Goal: Transaction & Acquisition: Obtain resource

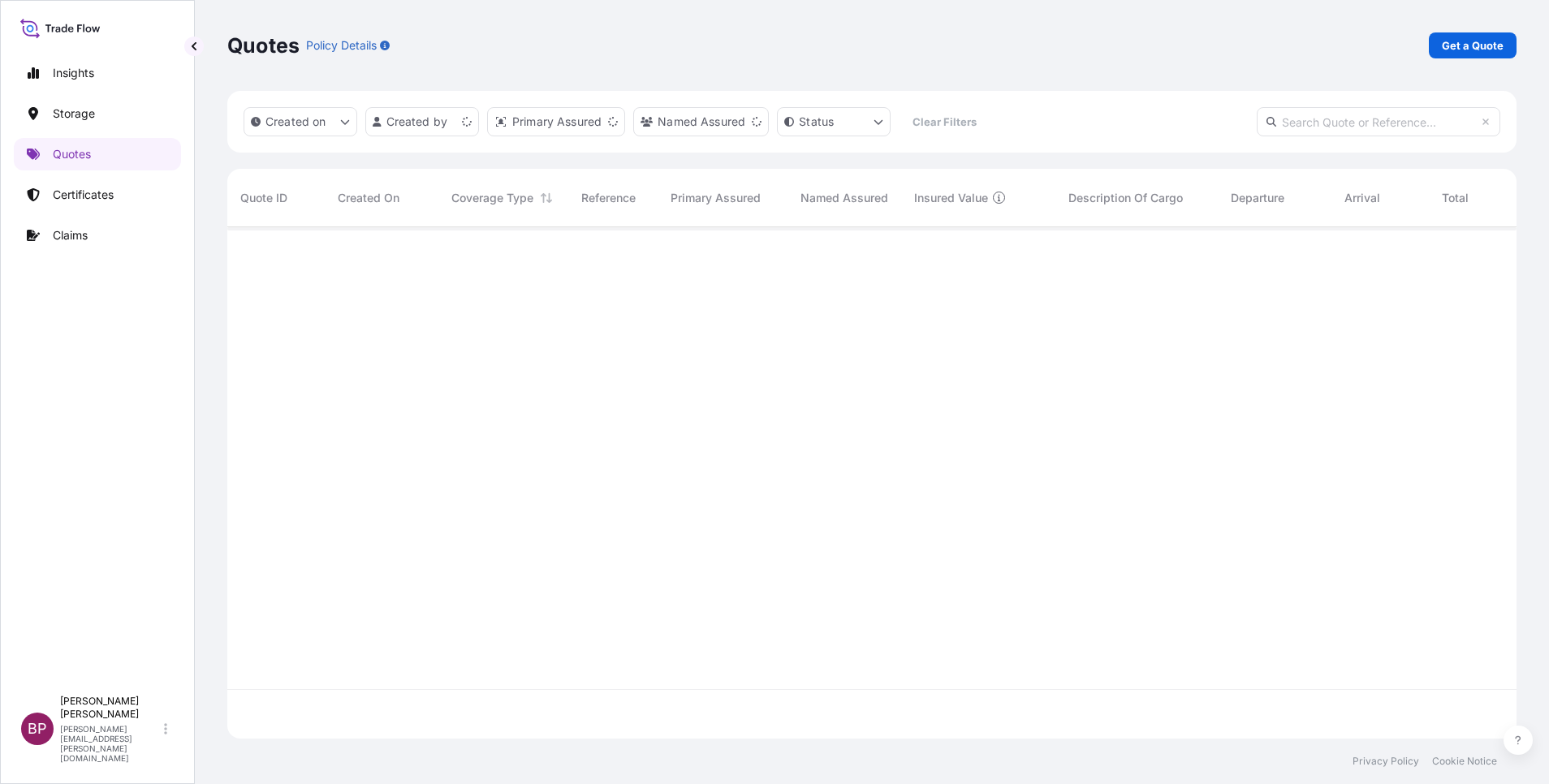
scroll to position [502, 1271]
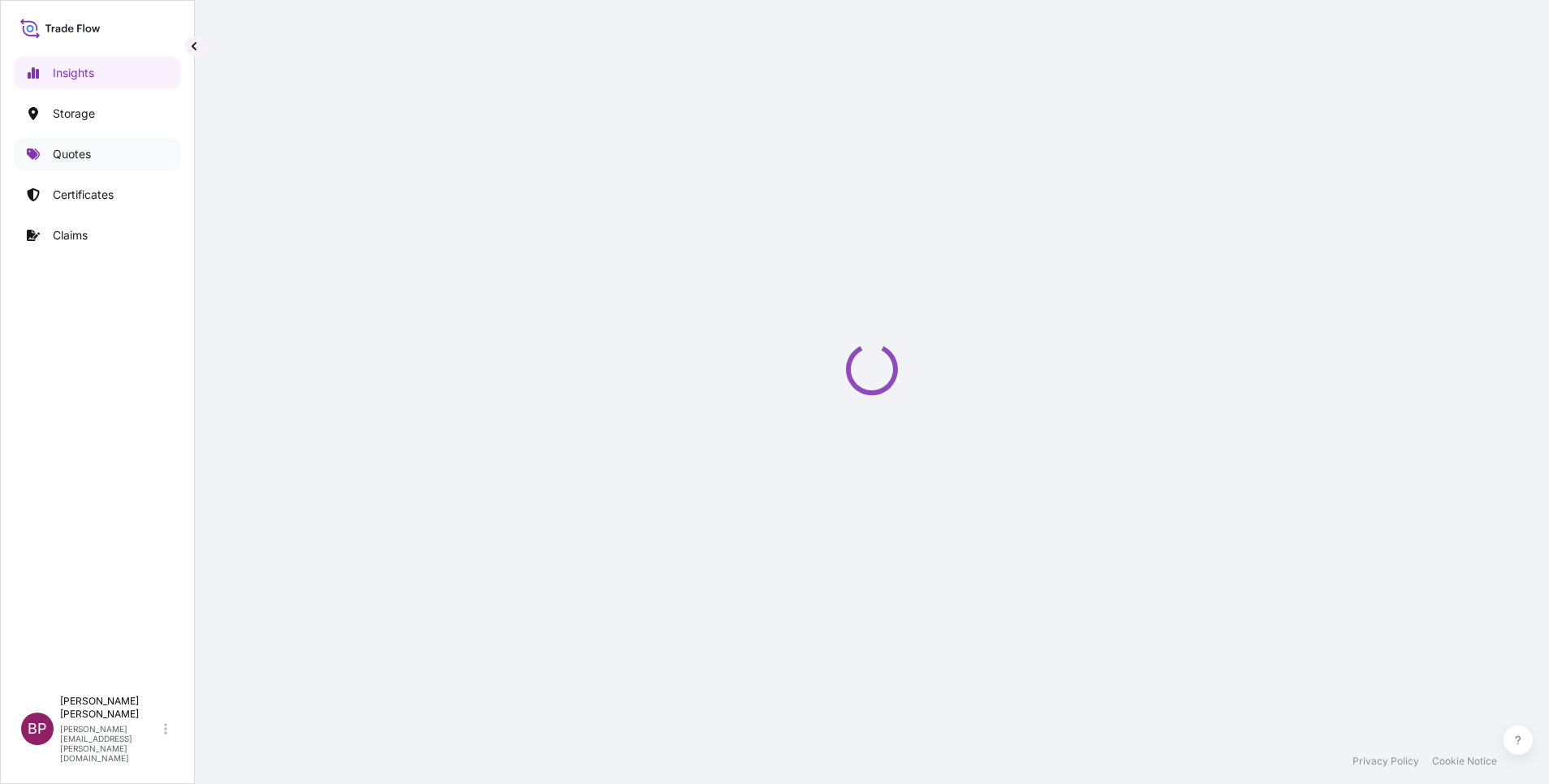
click at [73, 152] on p "Quotes" at bounding box center [72, 154] width 38 height 16
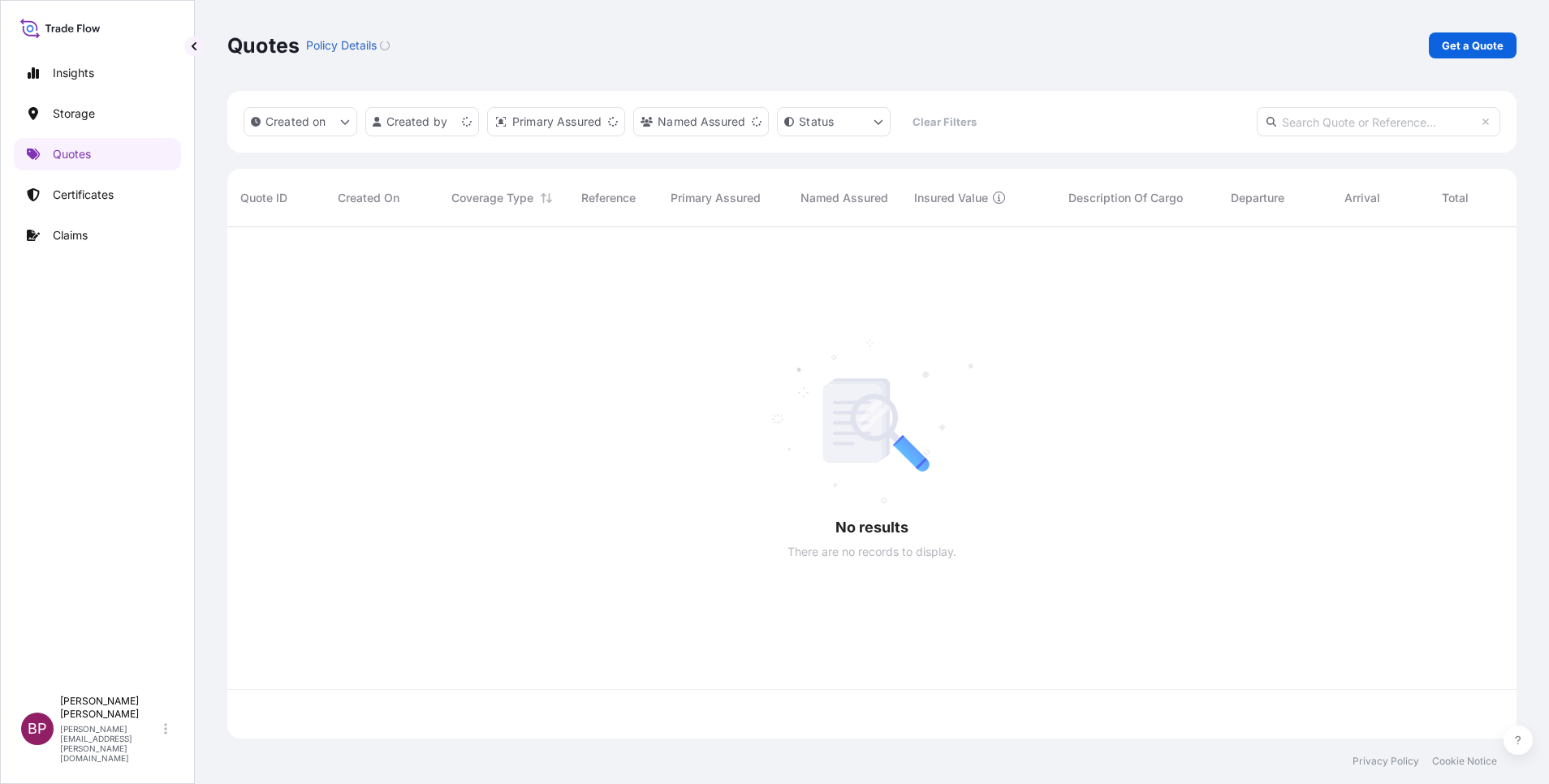
scroll to position [502, 1271]
click at [1486, 47] on p "Get a Quote" at bounding box center [1472, 46] width 62 height 16
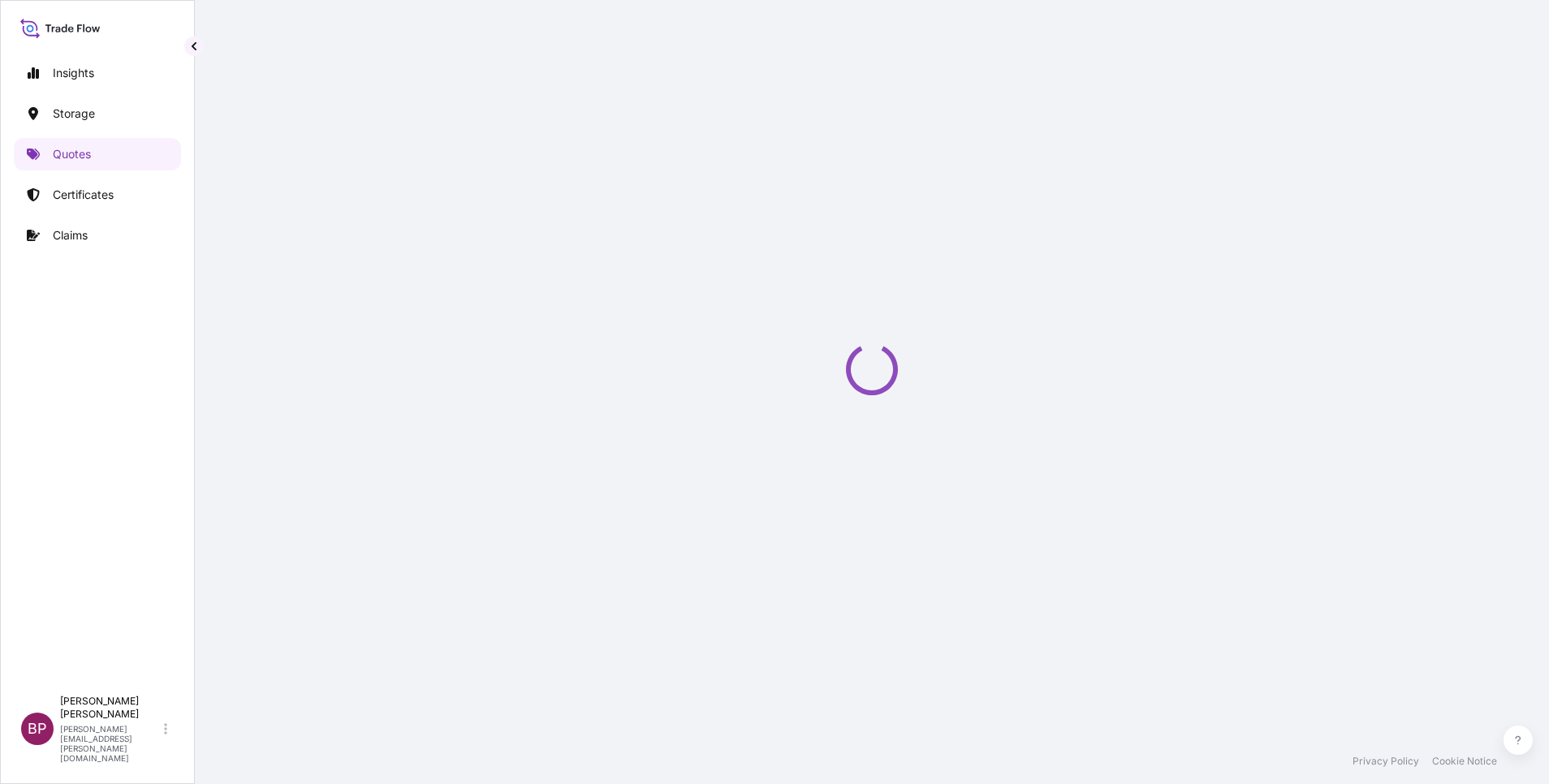
scroll to position [26, 0]
select select "Water"
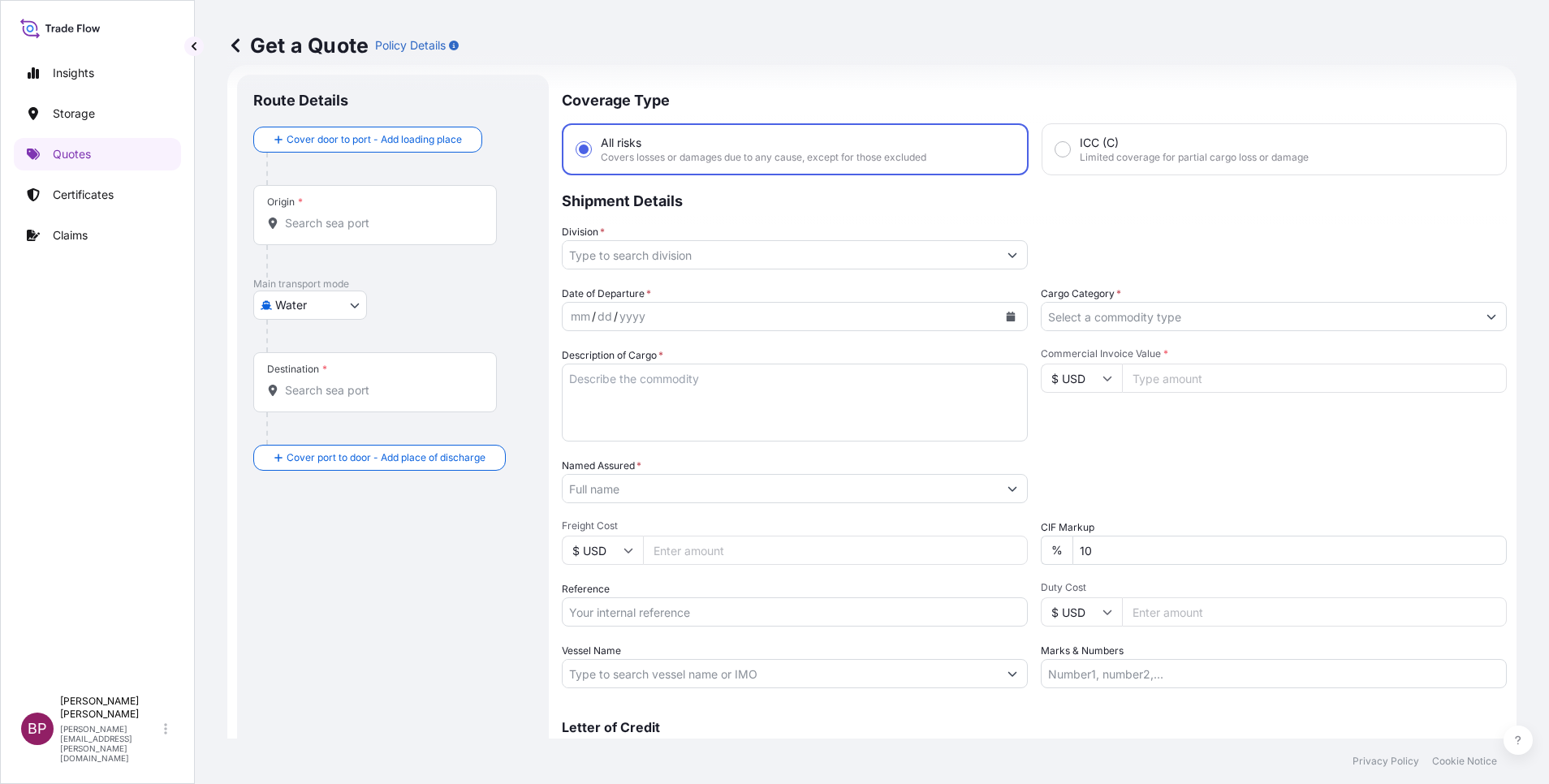
click at [1164, 378] on input "Commercial Invoice Value *" at bounding box center [1314, 378] width 385 height 29
type input "408.4"
click at [1253, 317] on input "Cargo Category *" at bounding box center [1259, 317] width 435 height 29
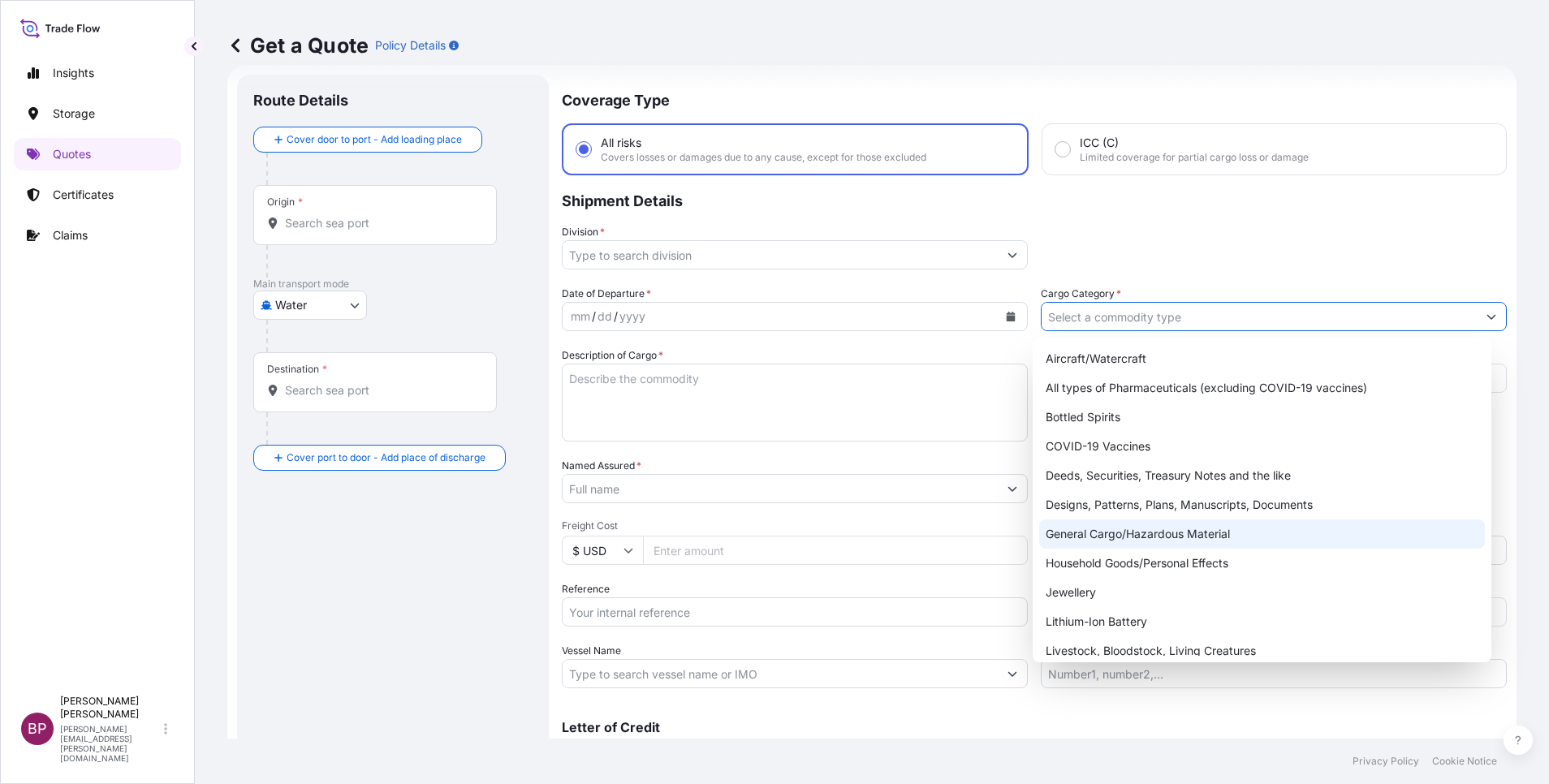
click at [1147, 536] on div "General Cargo/Hazardous Material" at bounding box center [1261, 534] width 445 height 29
type input "General Cargo/Hazardous Material"
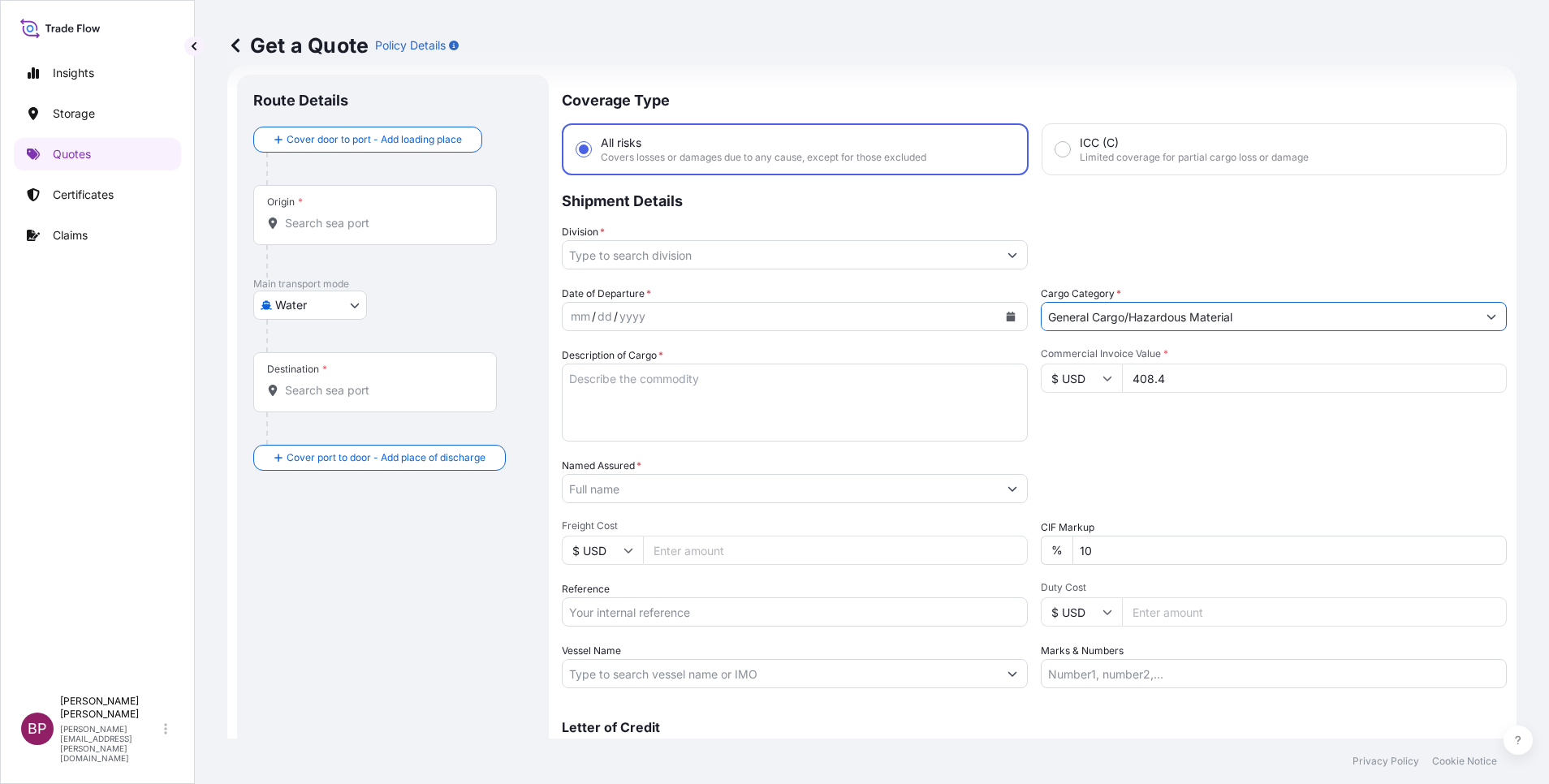
click at [998, 254] on button "Show suggestions" at bounding box center [1012, 255] width 29 height 29
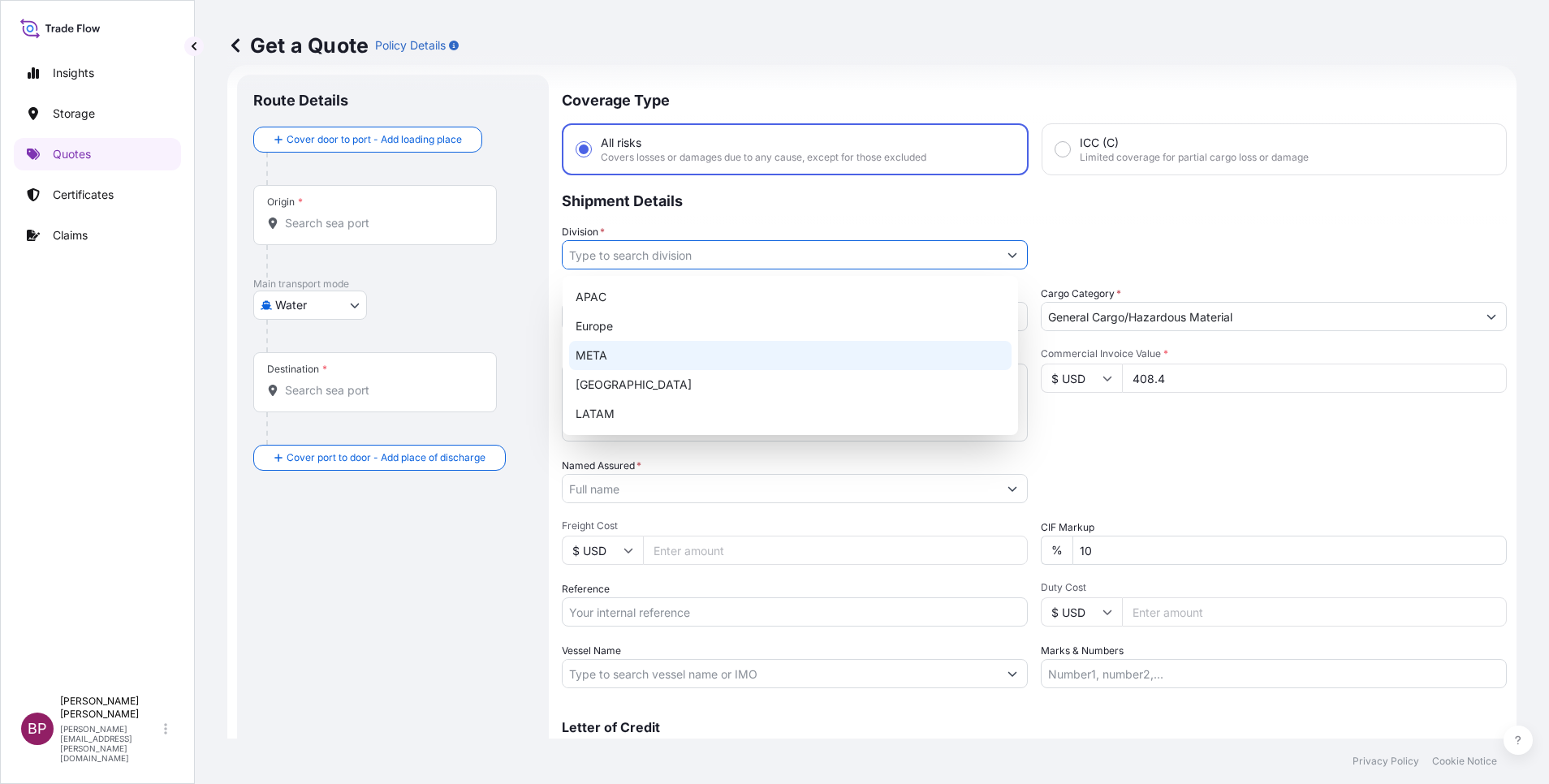
click at [706, 354] on div "META" at bounding box center [790, 355] width 443 height 29
type input "META"
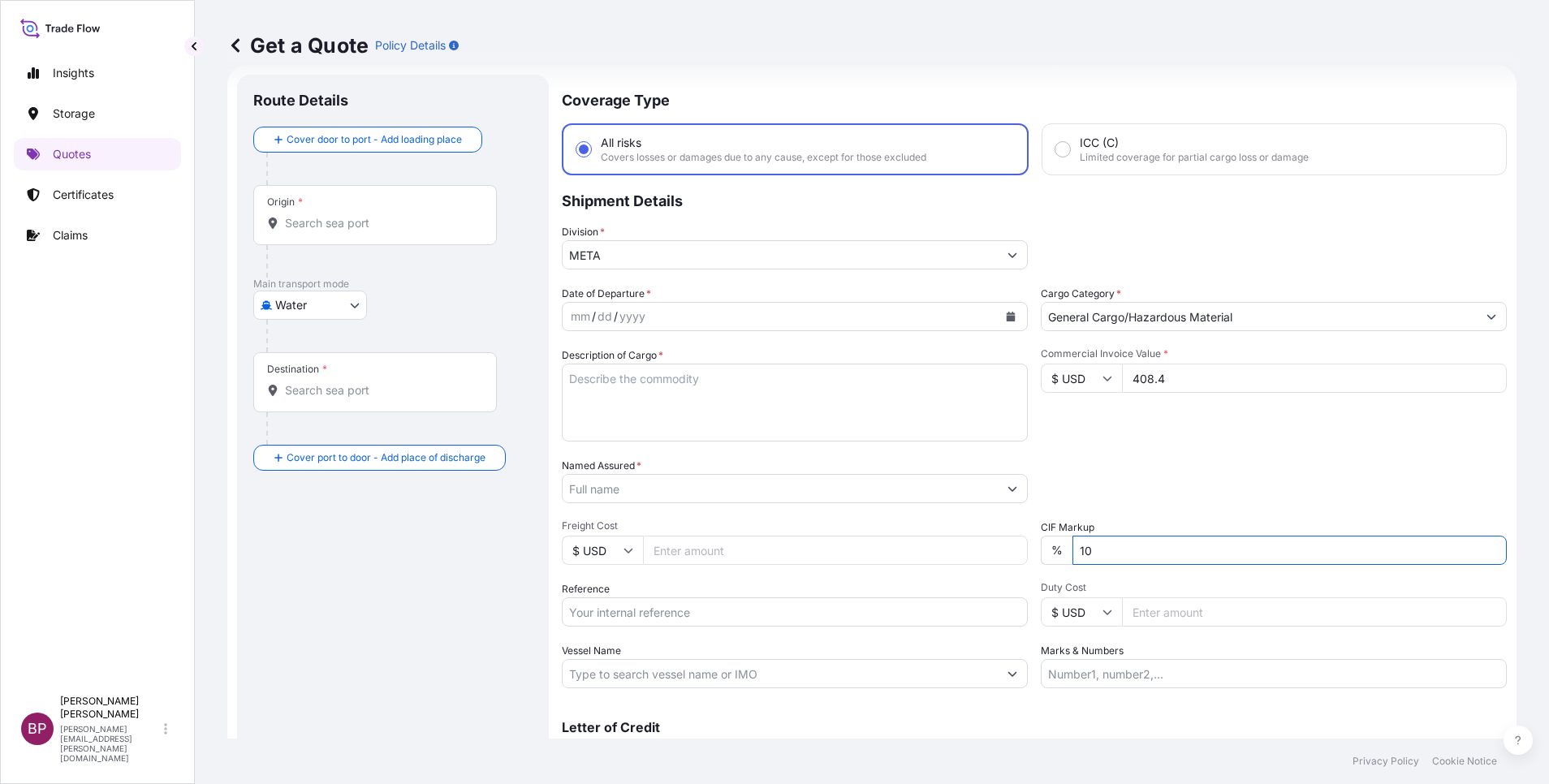
drag, startPoint x: 1073, startPoint y: 544, endPoint x: 941, endPoint y: 522, distance: 133.8
click at [927, 528] on div "Date of Departure * mm / dd / yyyy Cargo Category * General Cargo/Hazardous Mat…" at bounding box center [1033, 486] width 945 height 402
type input "0"
click at [675, 414] on textarea "Description of Cargo *" at bounding box center [794, 402] width 466 height 78
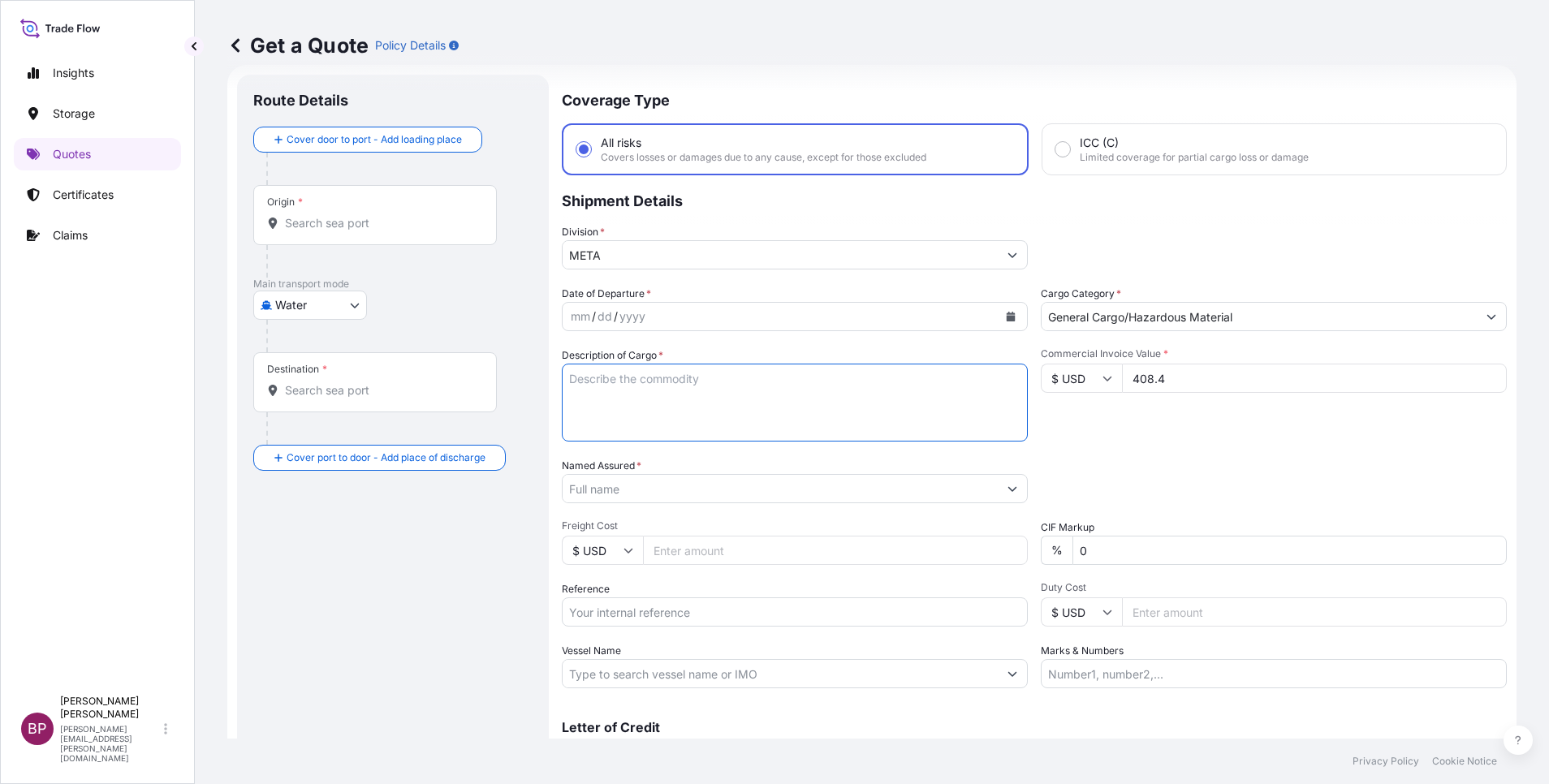
paste textarea "BUGGY WHIP FLAG"
type textarea "BUGGY WHIP FLAG"
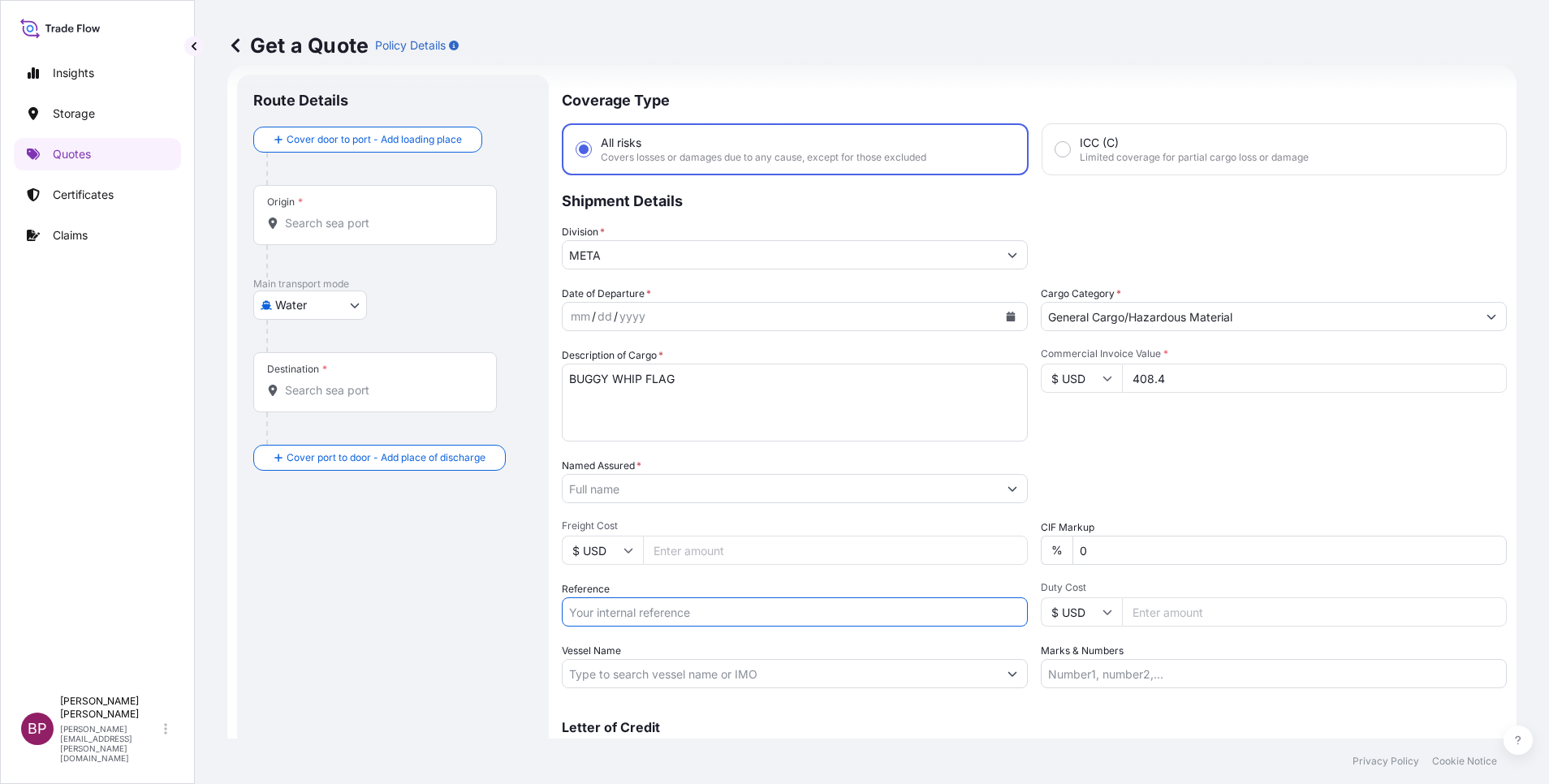
click at [655, 609] on input "Reference" at bounding box center [794, 612] width 466 height 29
paste input "AWB:7972818335 SSLS3122"
type input "AWB:7972818335 SSLS3122"
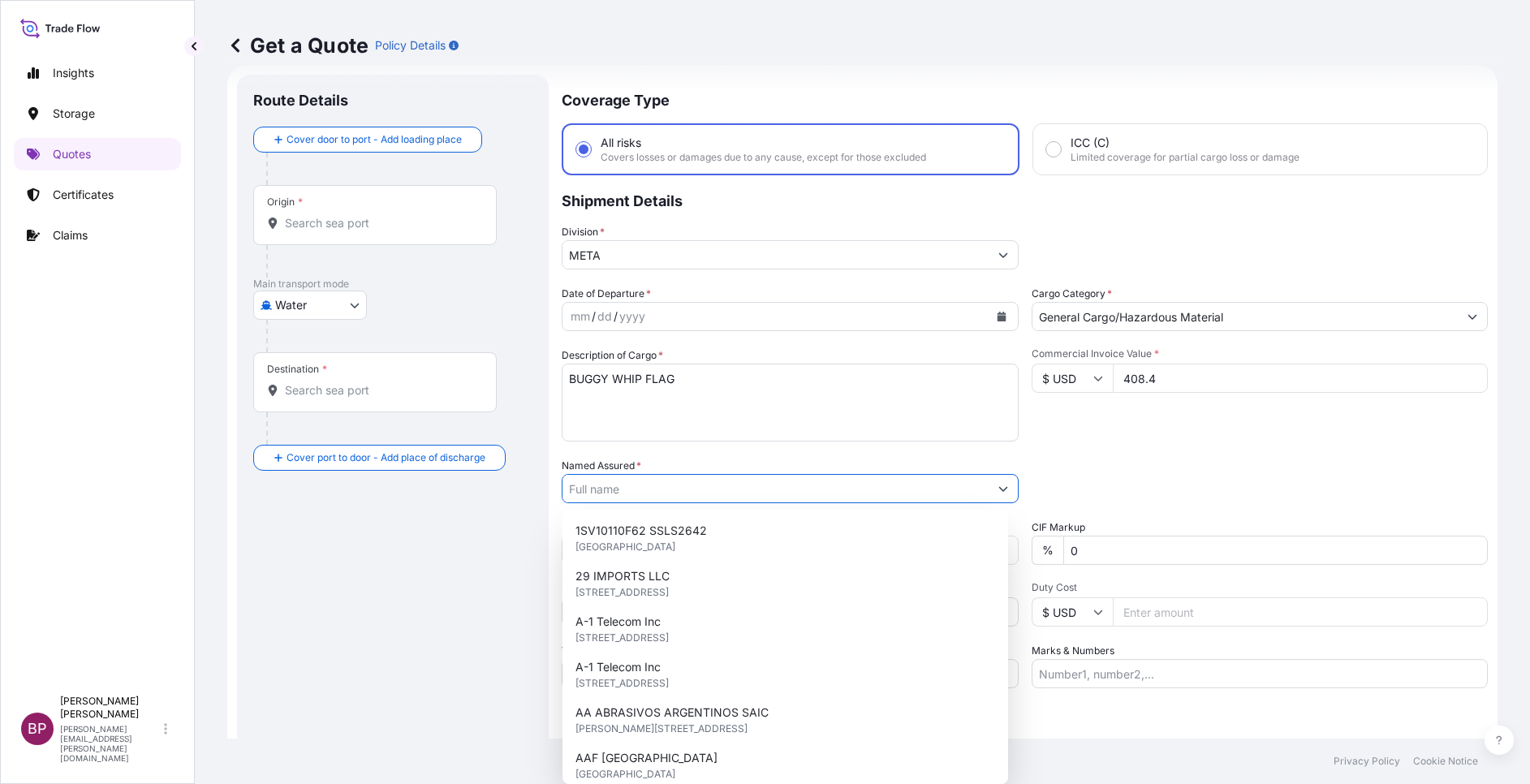
click at [702, 490] on input "Named Assured *" at bounding box center [775, 488] width 426 height 29
paste input "JAC RIJK AL RUSHAID CONTRACTING & SERVICES CO. LTD"
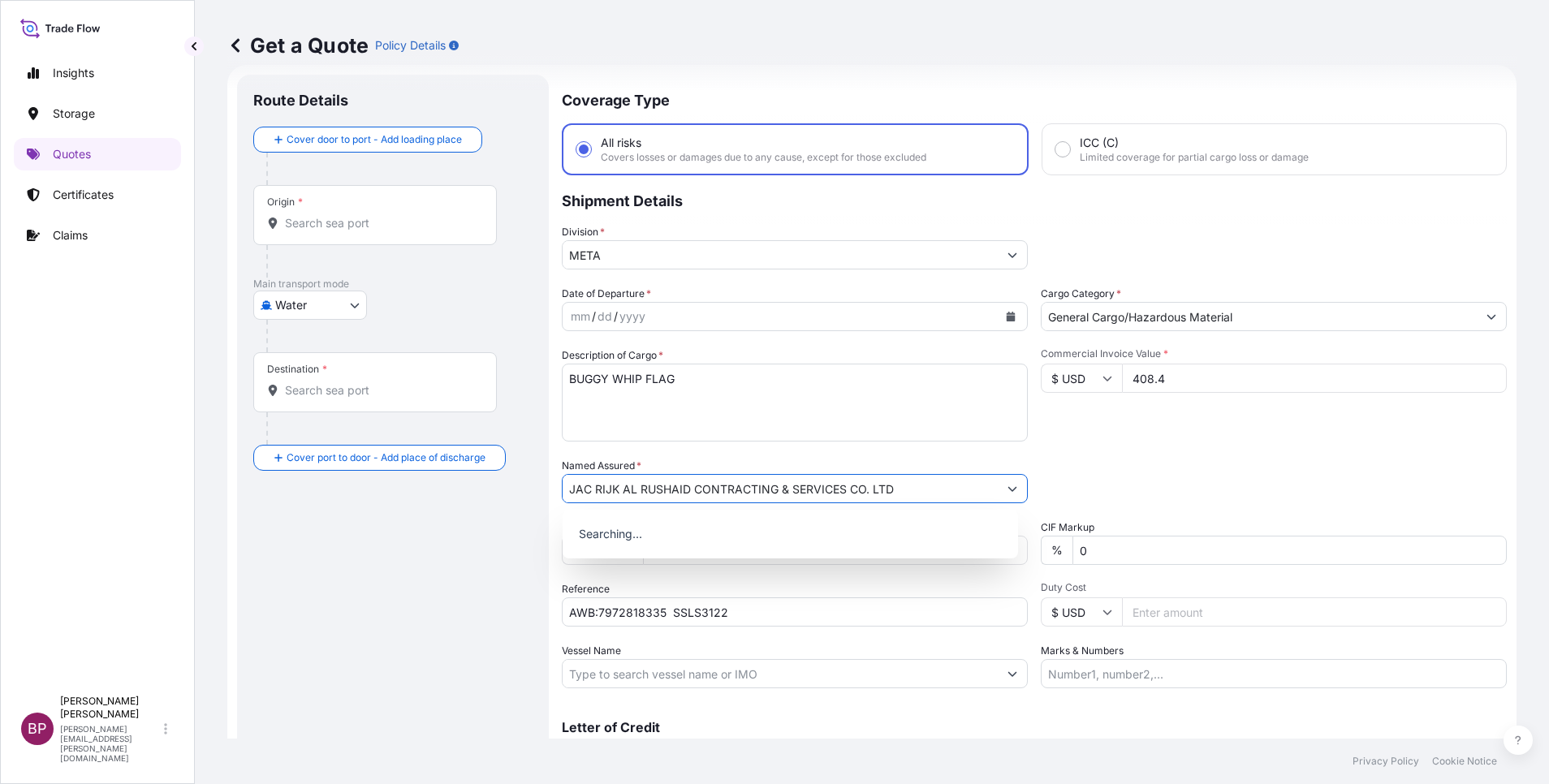
type input "JAC RIJK AL RUSHAID CONTRACTING & SERVICES CO. LTD"
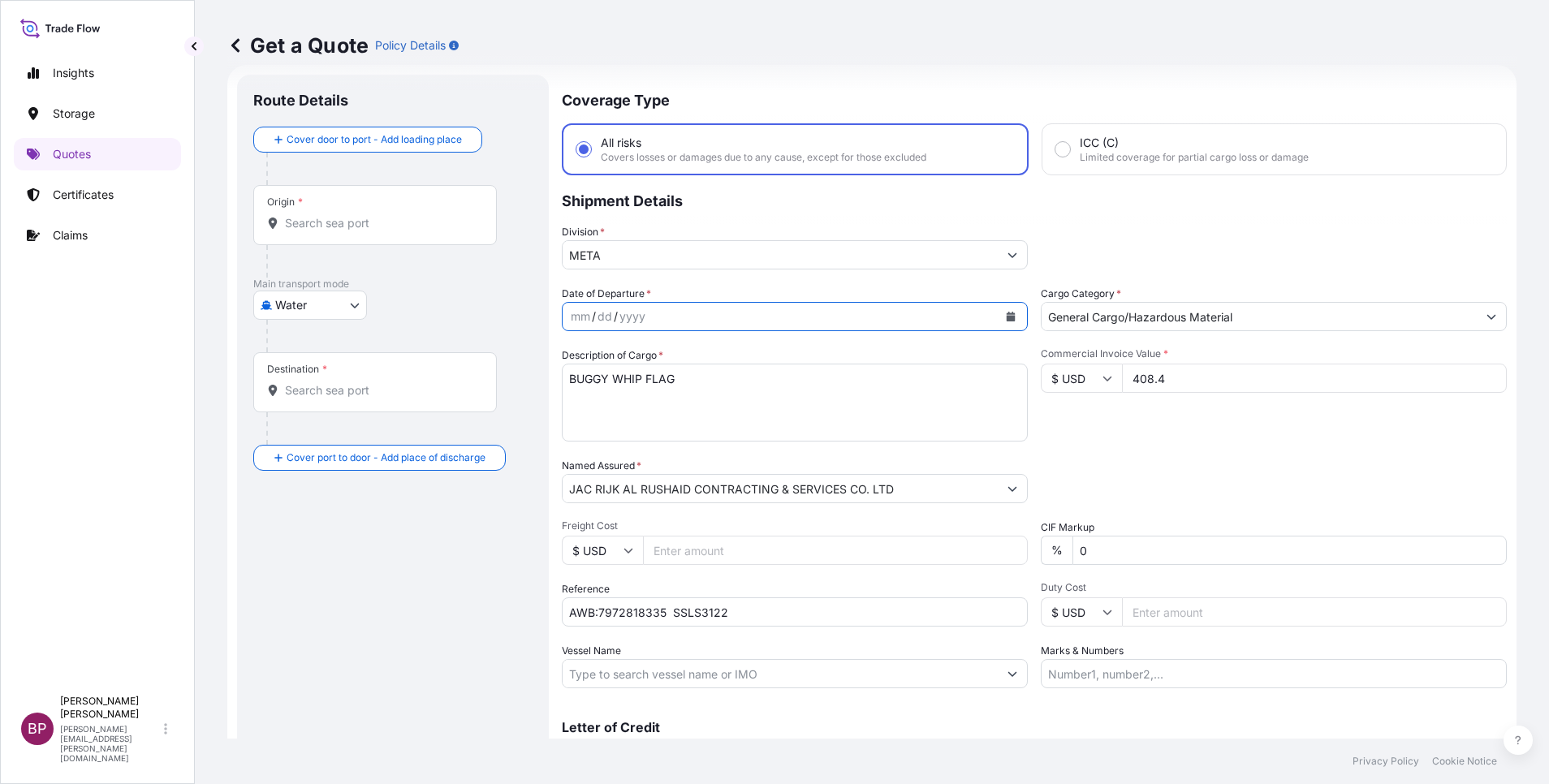
click at [998, 314] on button "Calendar" at bounding box center [1010, 317] width 26 height 26
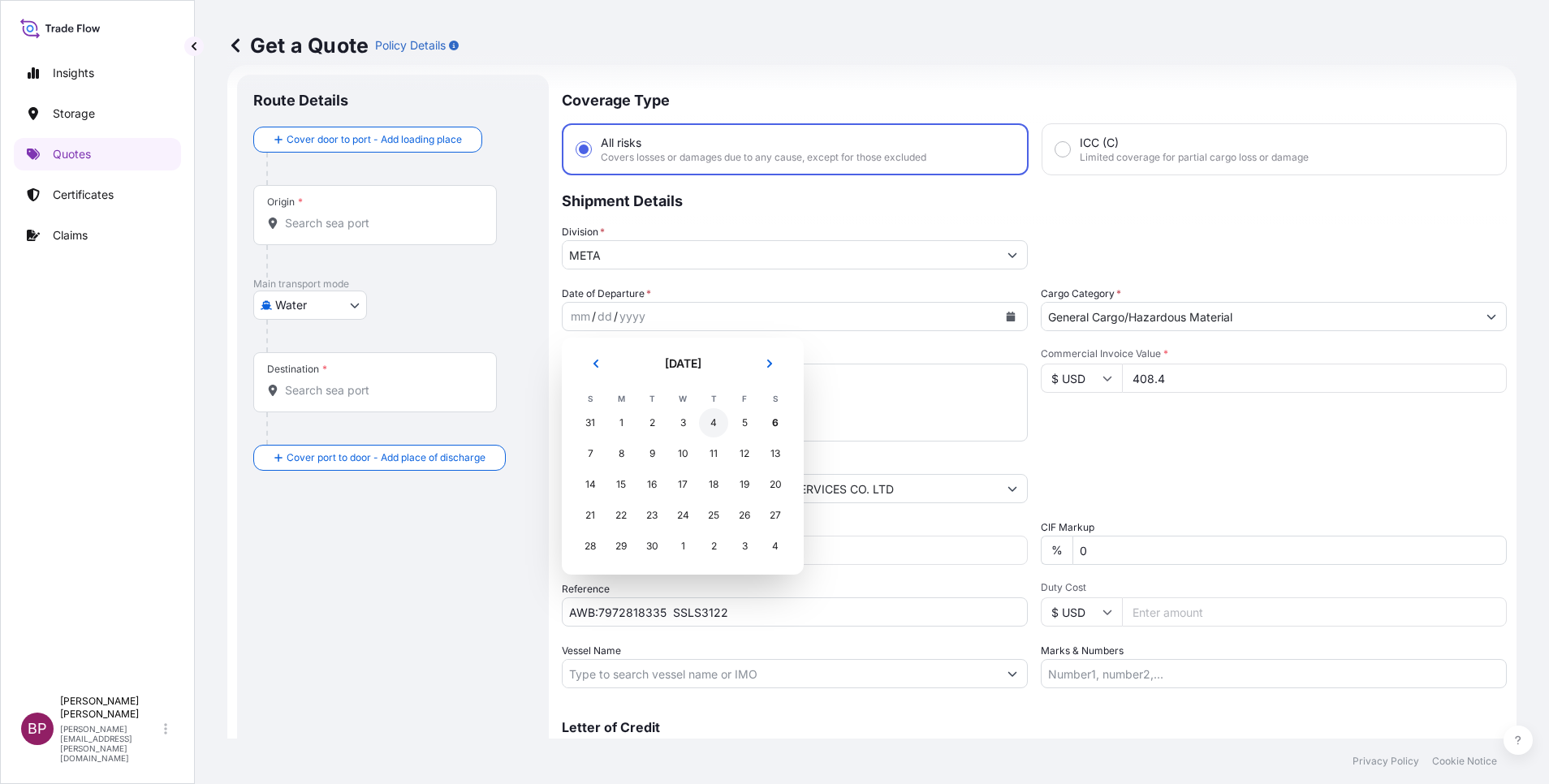
click at [712, 423] on div "4" at bounding box center [714, 423] width 29 height 29
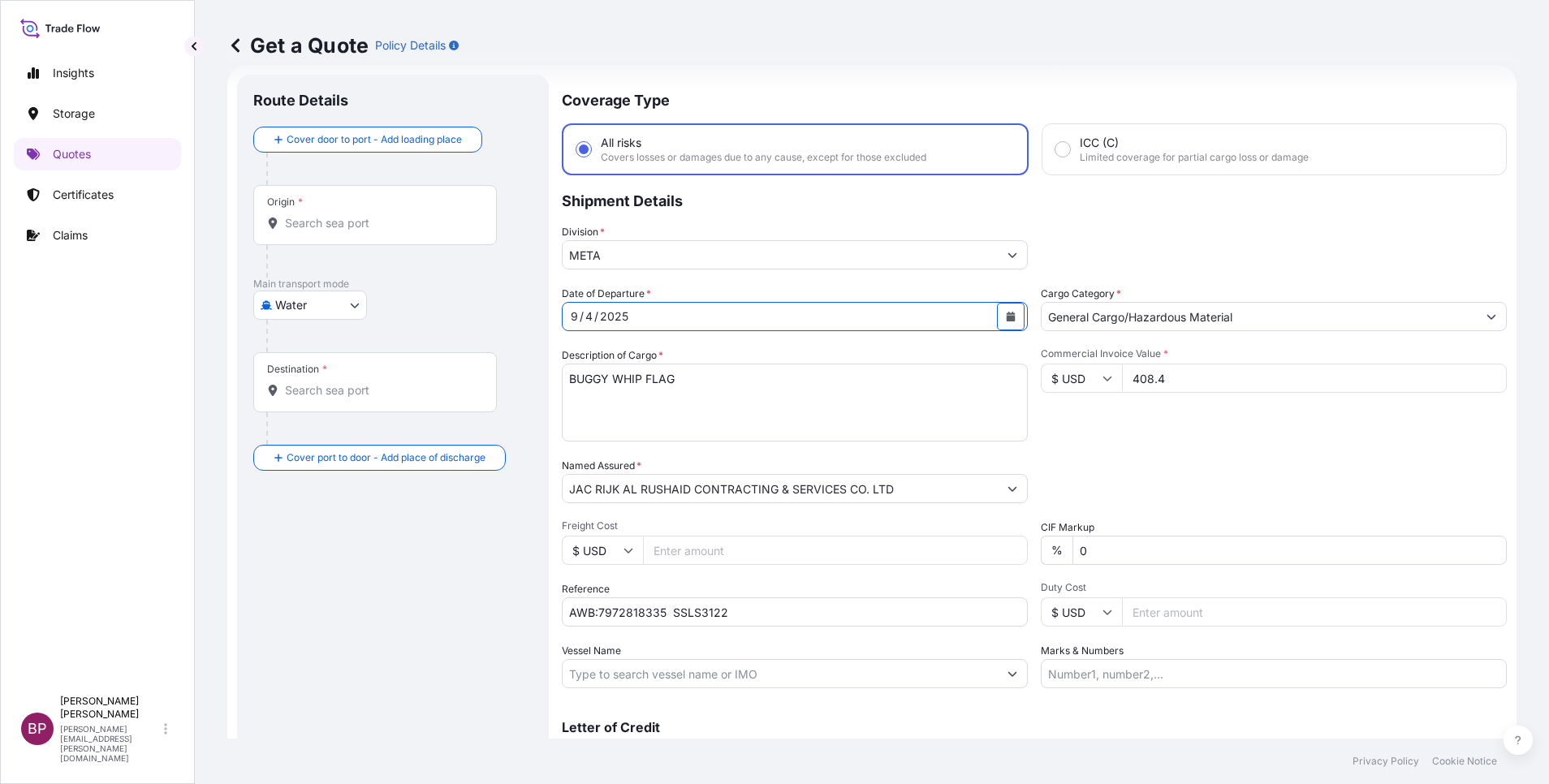
click at [349, 303] on body "Insights Storage Quotes Certificates Claims BP [PERSON_NAME] Kurian [EMAIL_ADDR…" at bounding box center [774, 392] width 1549 height 784
click at [310, 346] on div "Air" at bounding box center [310, 348] width 100 height 29
select select "Air"
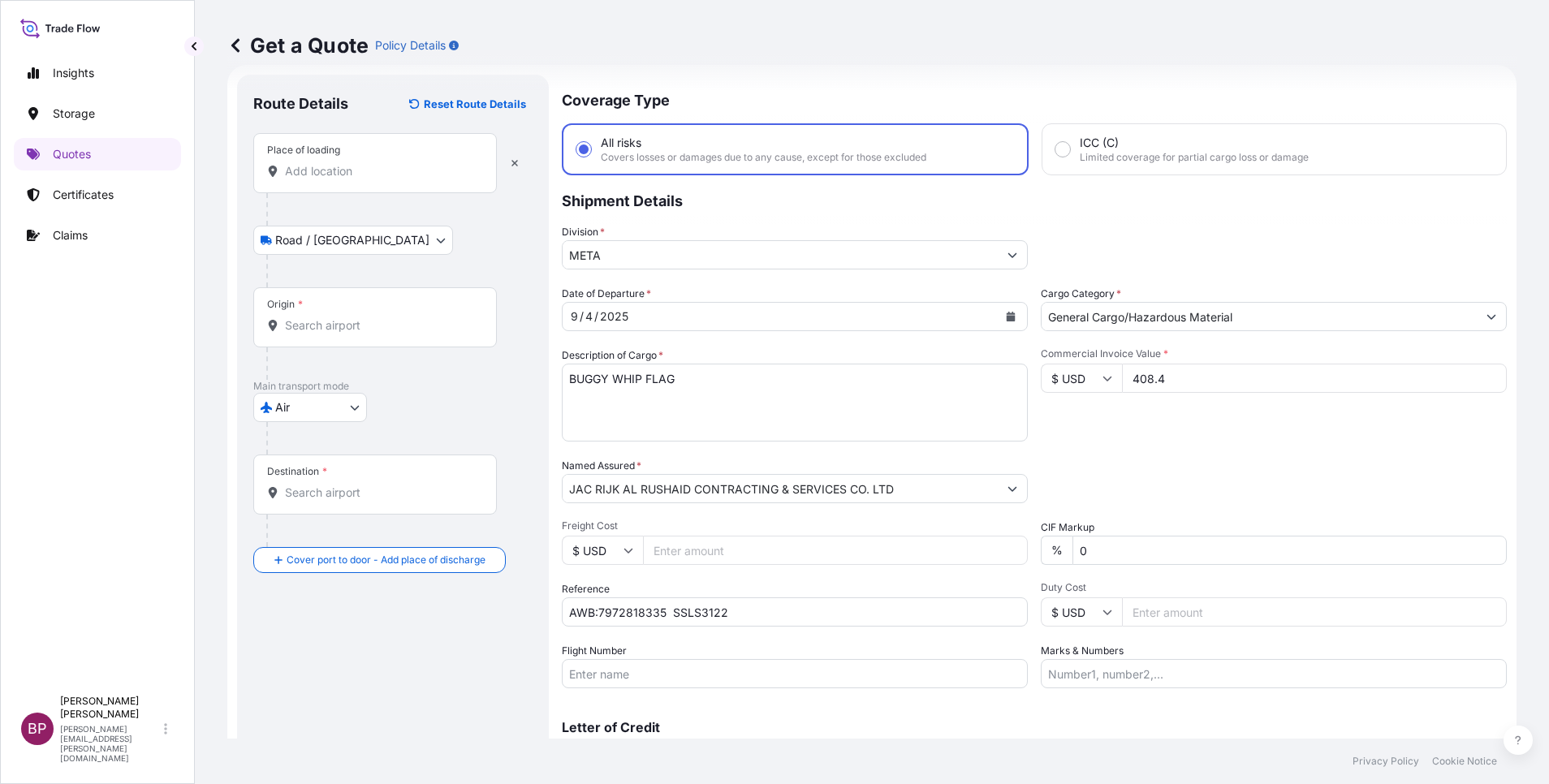
click at [355, 172] on input "Place of loading" at bounding box center [381, 172] width 192 height 16
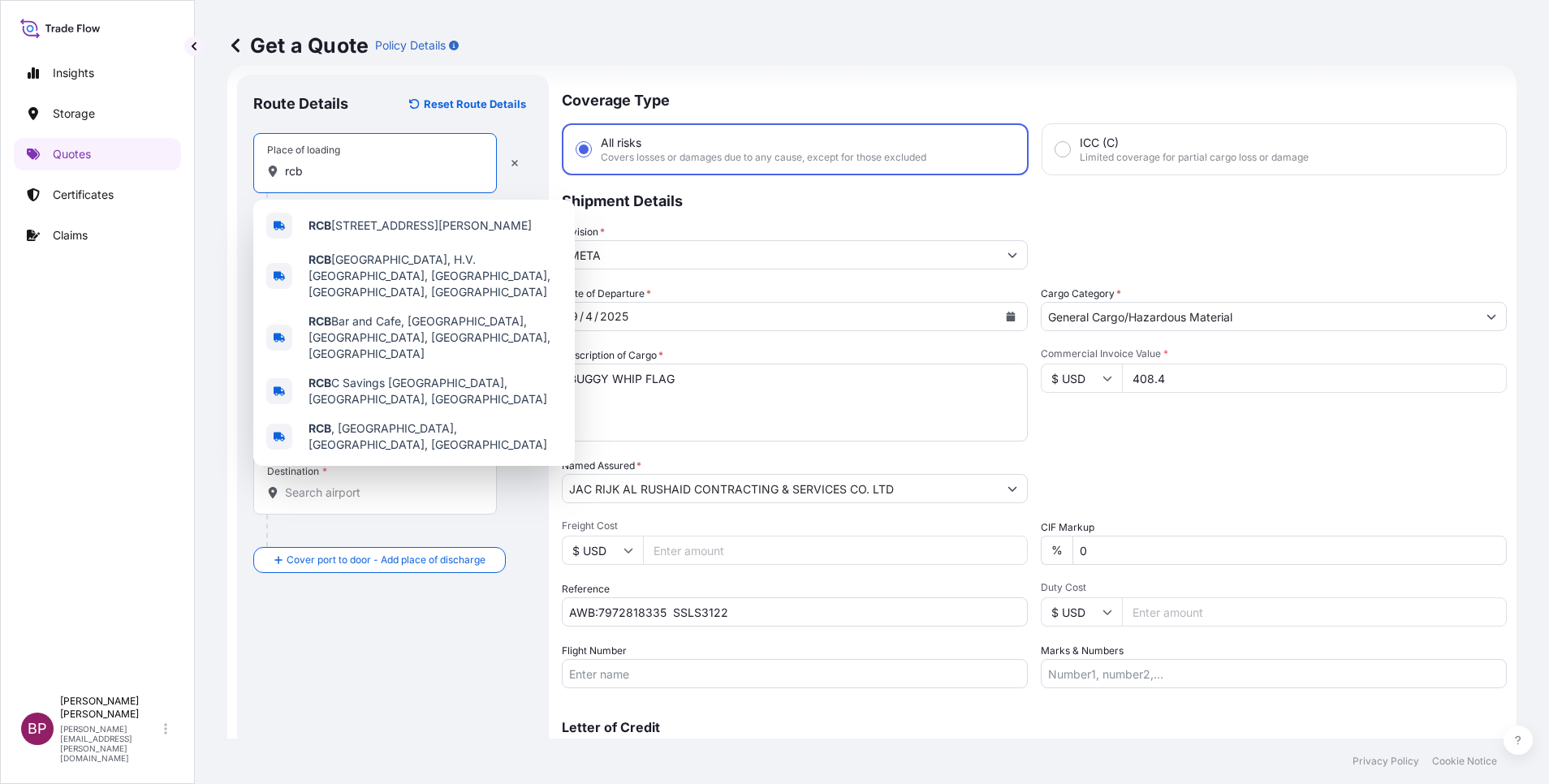
drag, startPoint x: 338, startPoint y: 170, endPoint x: 204, endPoint y: 155, distance: 134.8
click at [166, 162] on div "Insights Storage Quotes Certificates Claims BP [PERSON_NAME] Kurian [EMAIL_ADDR…" at bounding box center [774, 392] width 1549 height 784
paste input "[PERSON_NAME]"
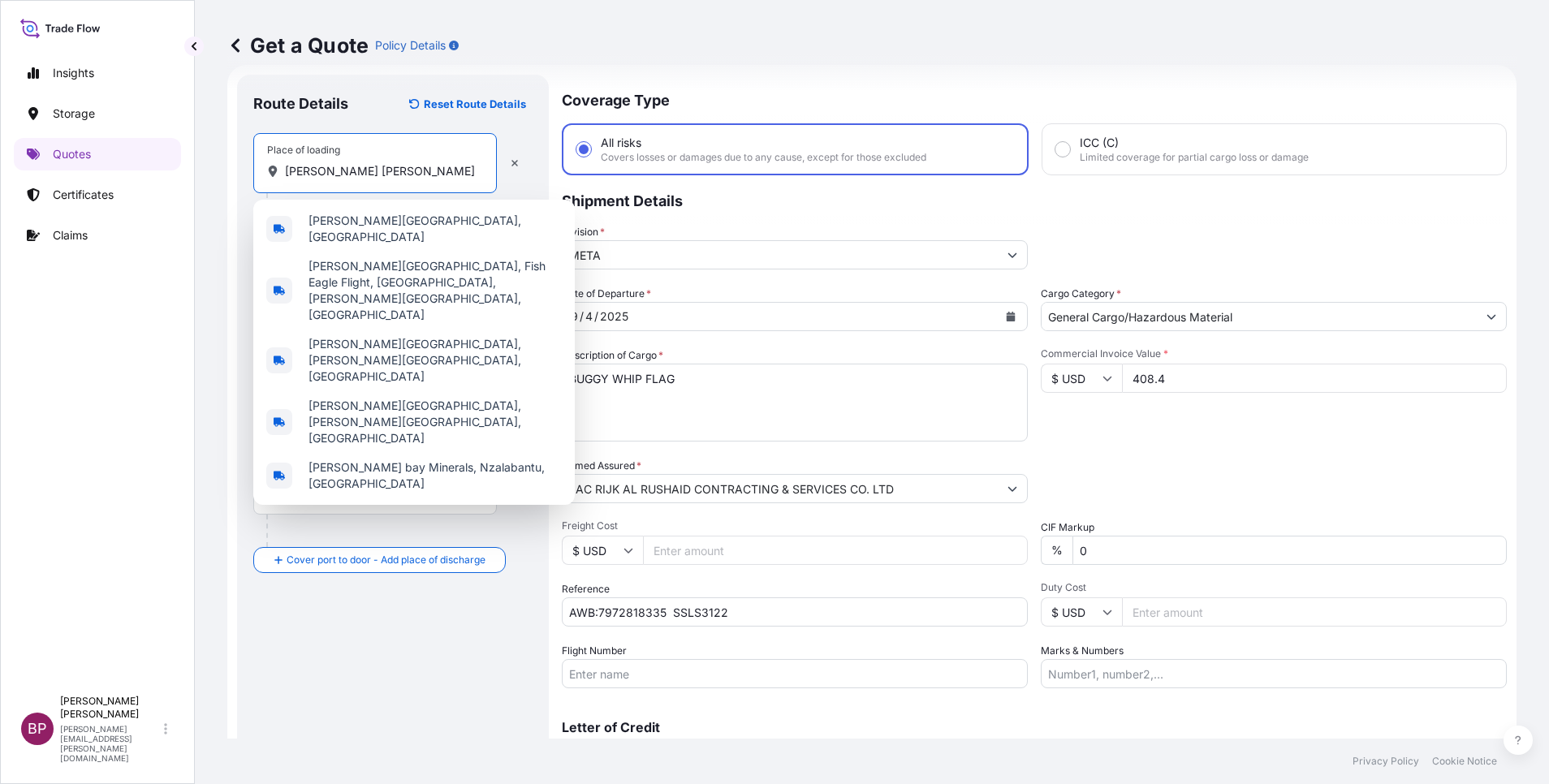
click at [363, 225] on span "[PERSON_NAME][GEOGRAPHIC_DATA], [GEOGRAPHIC_DATA]" at bounding box center [434, 229] width 253 height 33
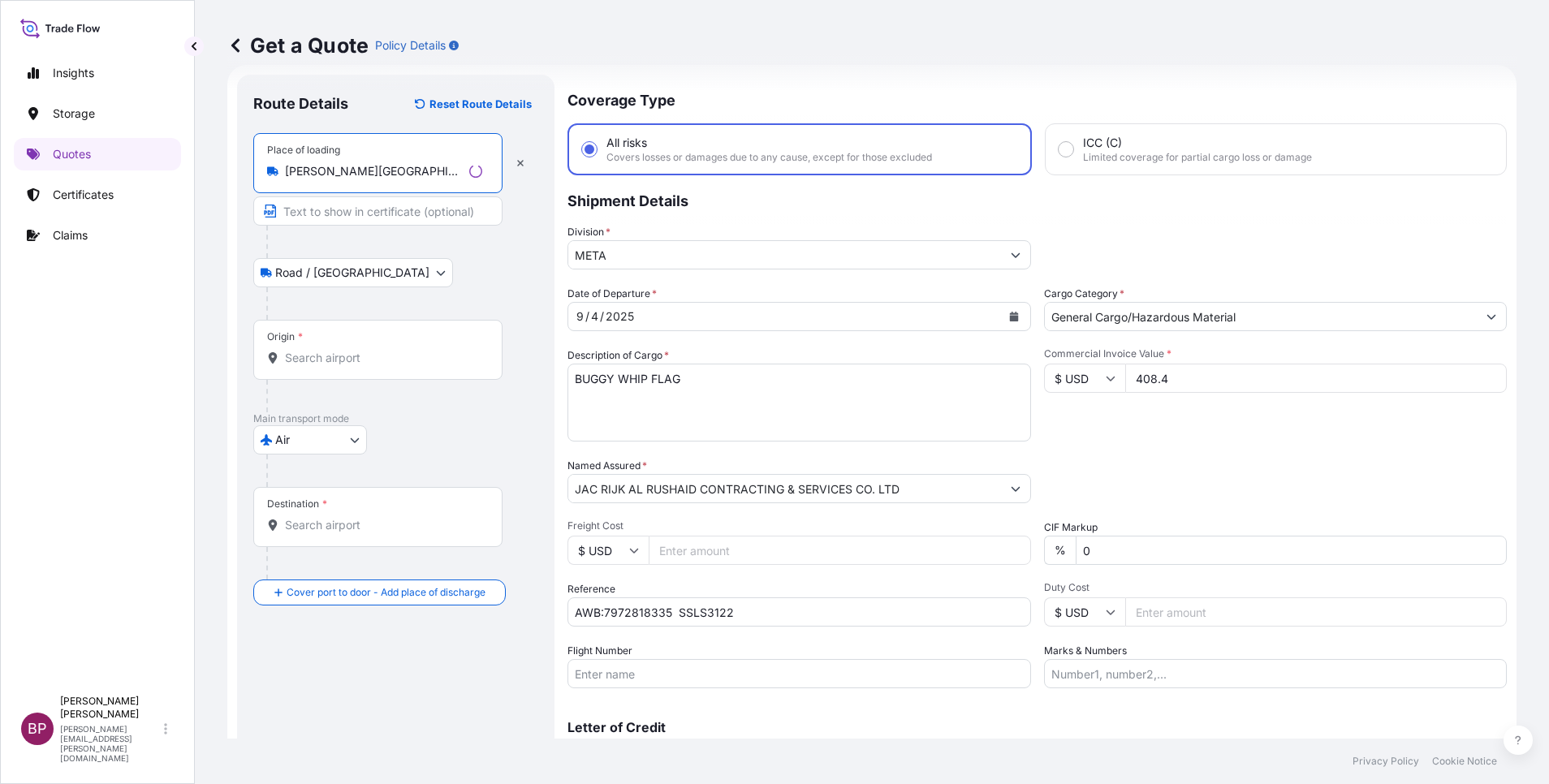
type input "[PERSON_NAME][GEOGRAPHIC_DATA], [GEOGRAPHIC_DATA]"
drag, startPoint x: 359, startPoint y: 370, endPoint x: 350, endPoint y: 370, distance: 9.0
click at [356, 370] on div "Origin *" at bounding box center [377, 350] width 249 height 60
click at [356, 366] on input "Origin *" at bounding box center [383, 358] width 197 height 16
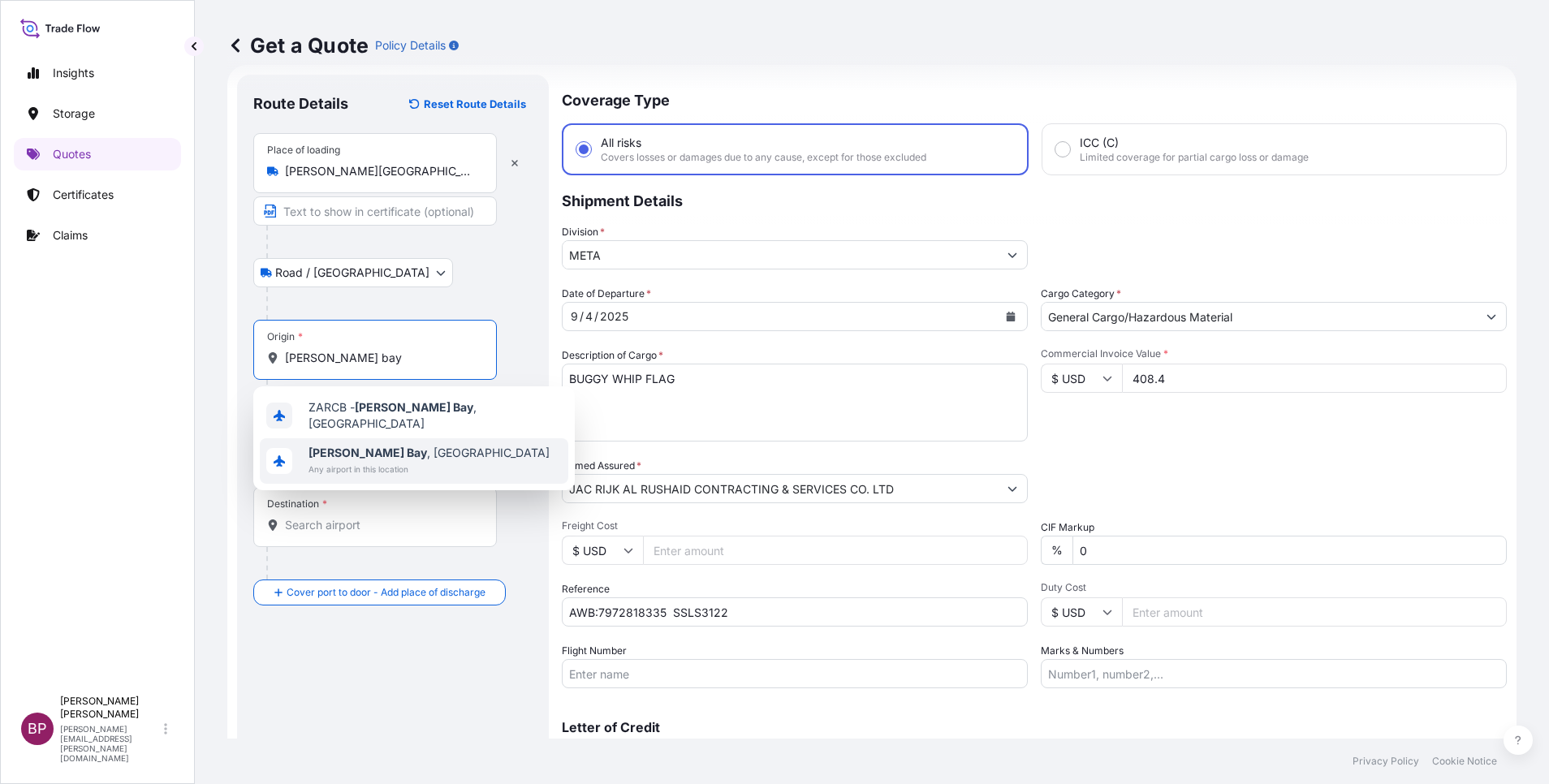
click at [414, 461] on span "Any airport in this location" at bounding box center [429, 469] width 241 height 16
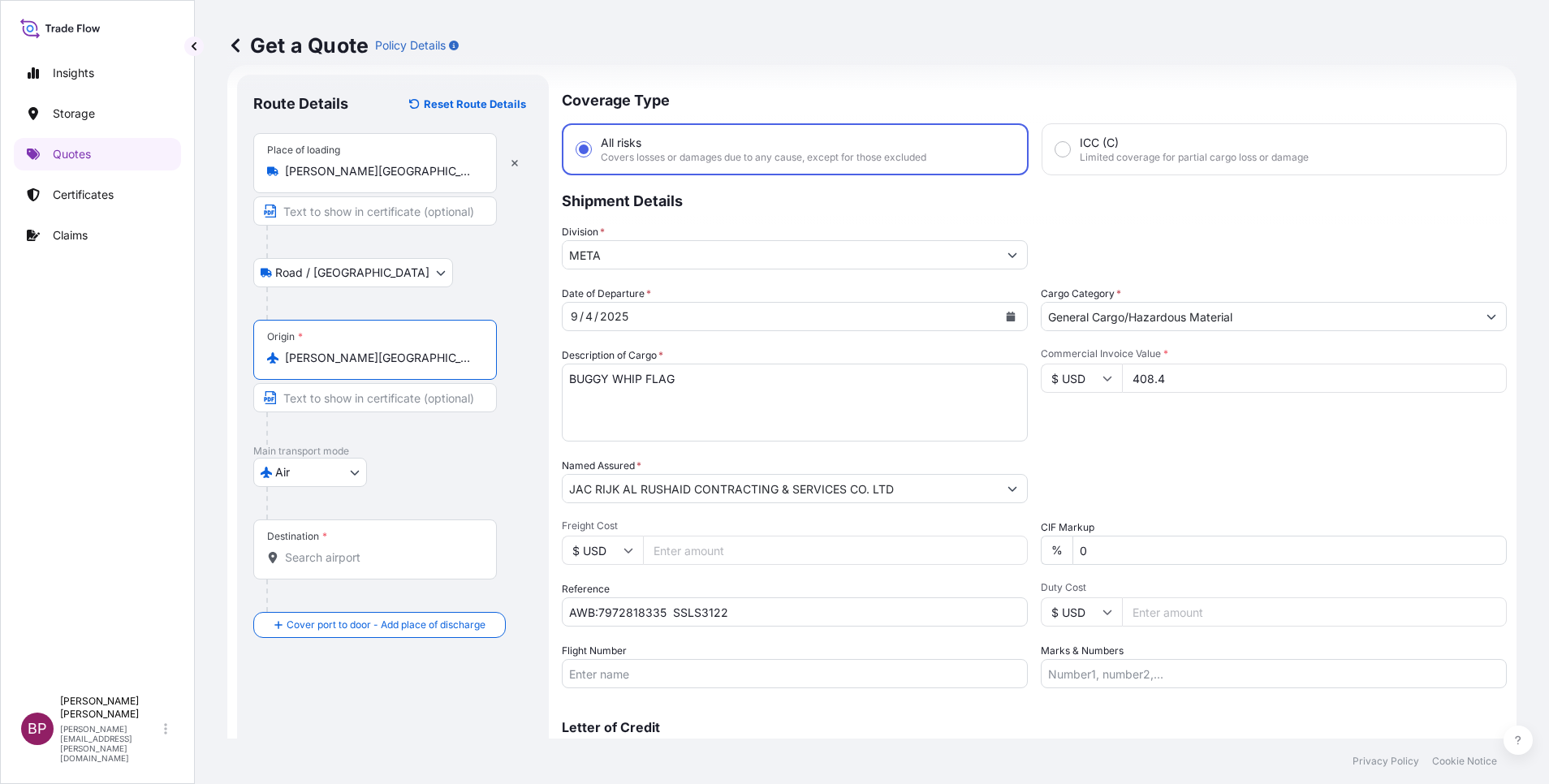
type input "[PERSON_NAME][GEOGRAPHIC_DATA], [GEOGRAPHIC_DATA]"
click at [361, 558] on input "Destination *" at bounding box center [381, 558] width 192 height 16
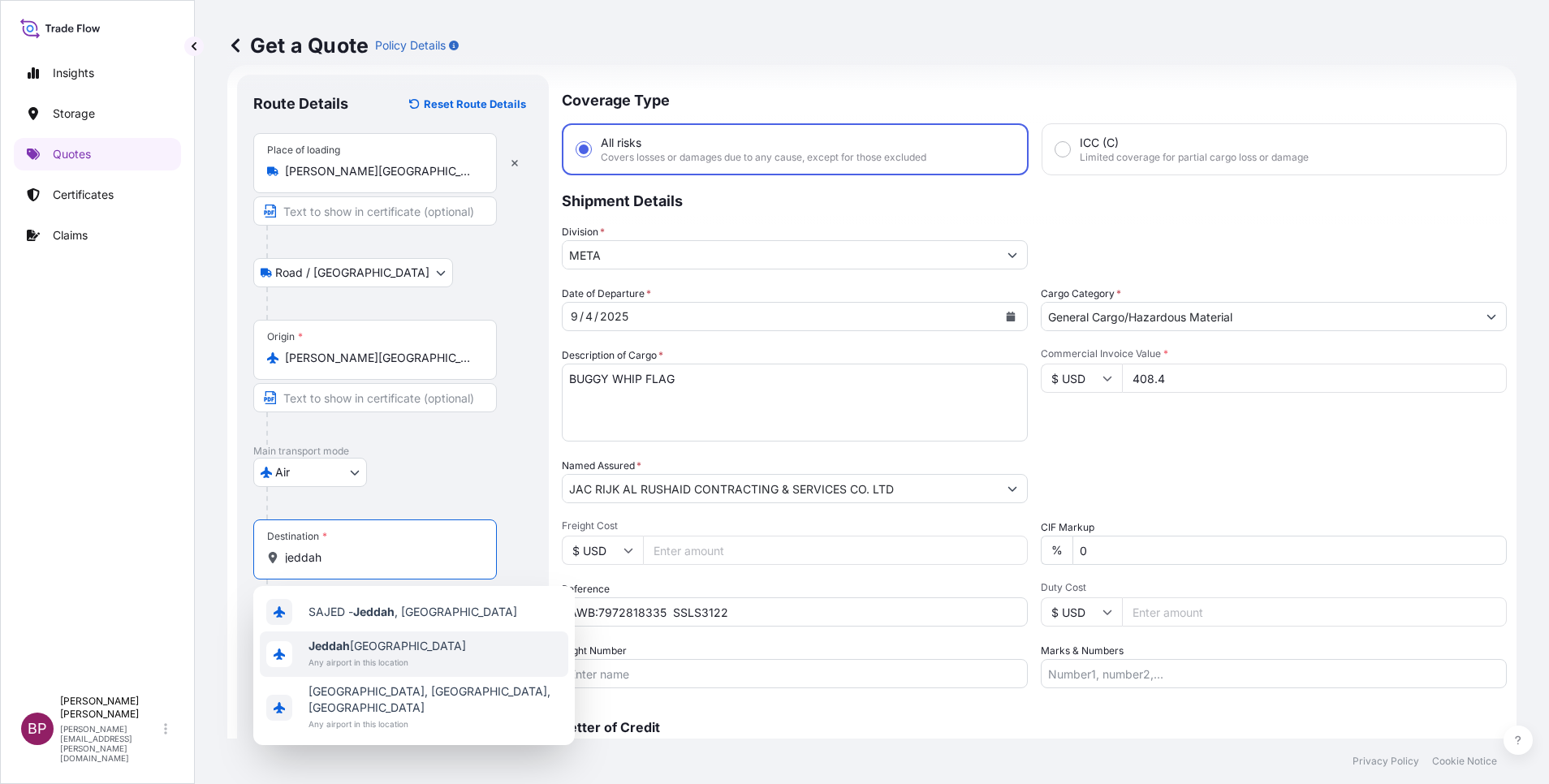
click at [389, 662] on span "Any airport in this location" at bounding box center [387, 663] width 158 height 16
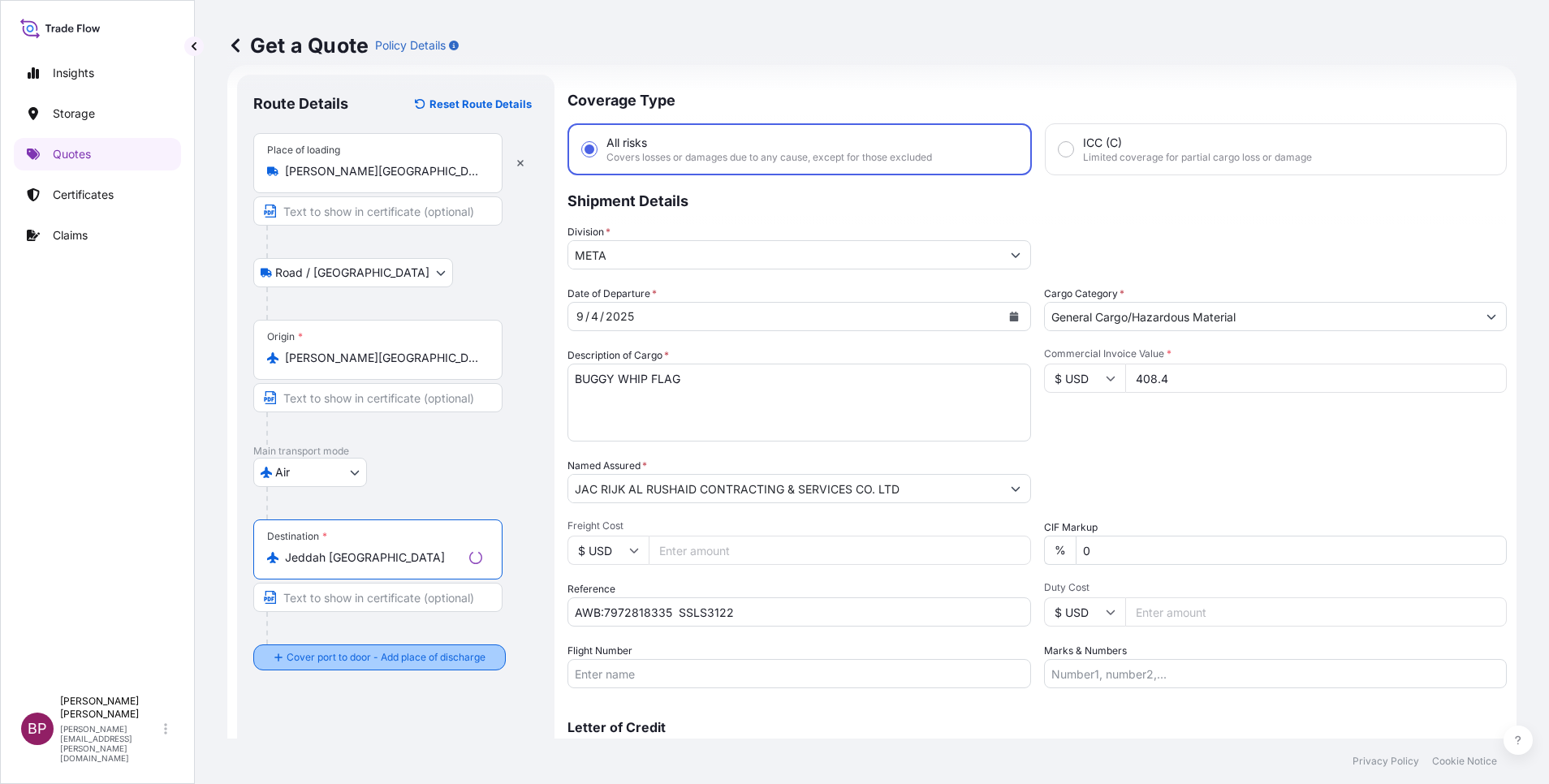
type input "Jeddah [GEOGRAPHIC_DATA]"
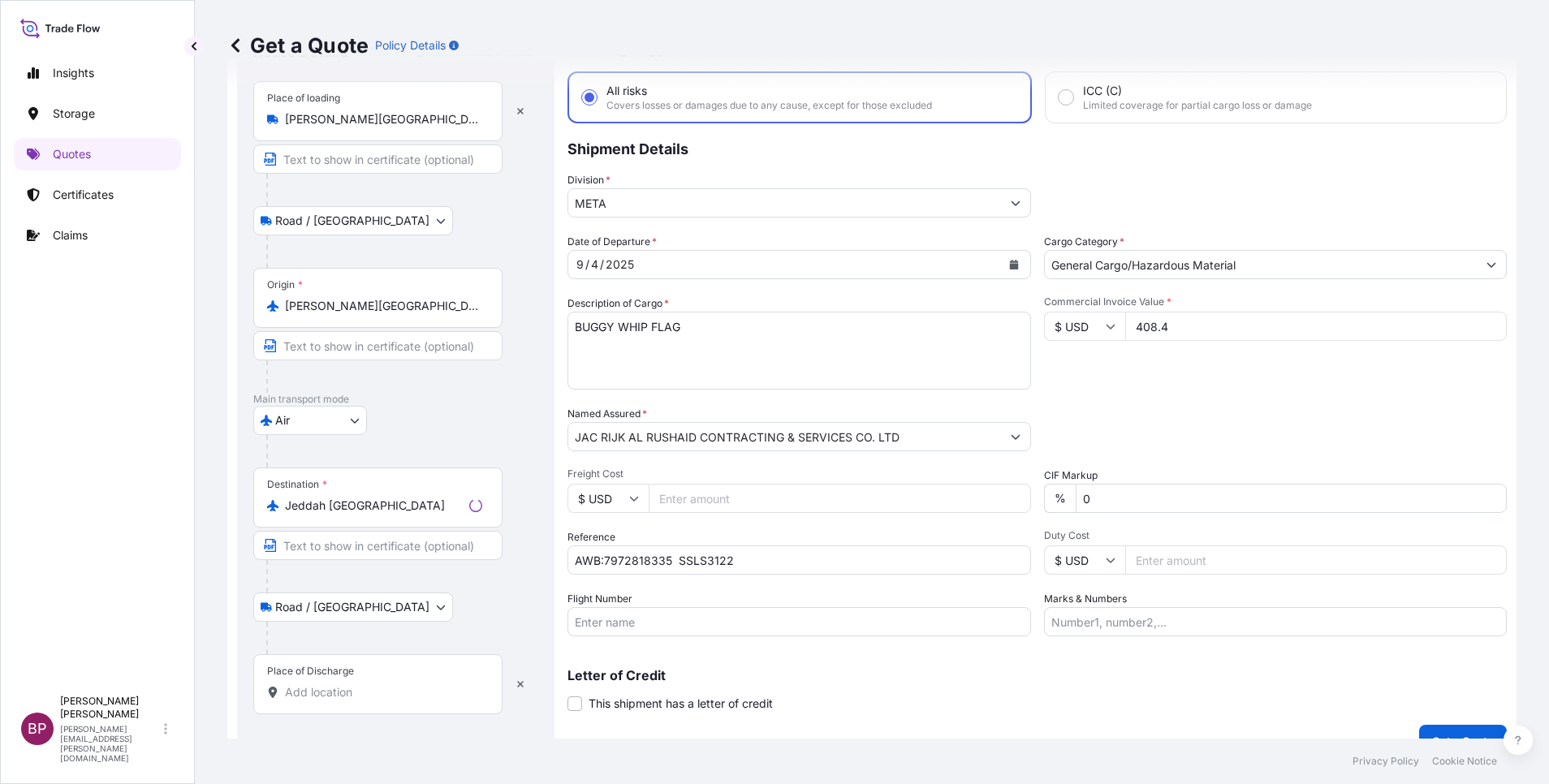
scroll to position [106, 0]
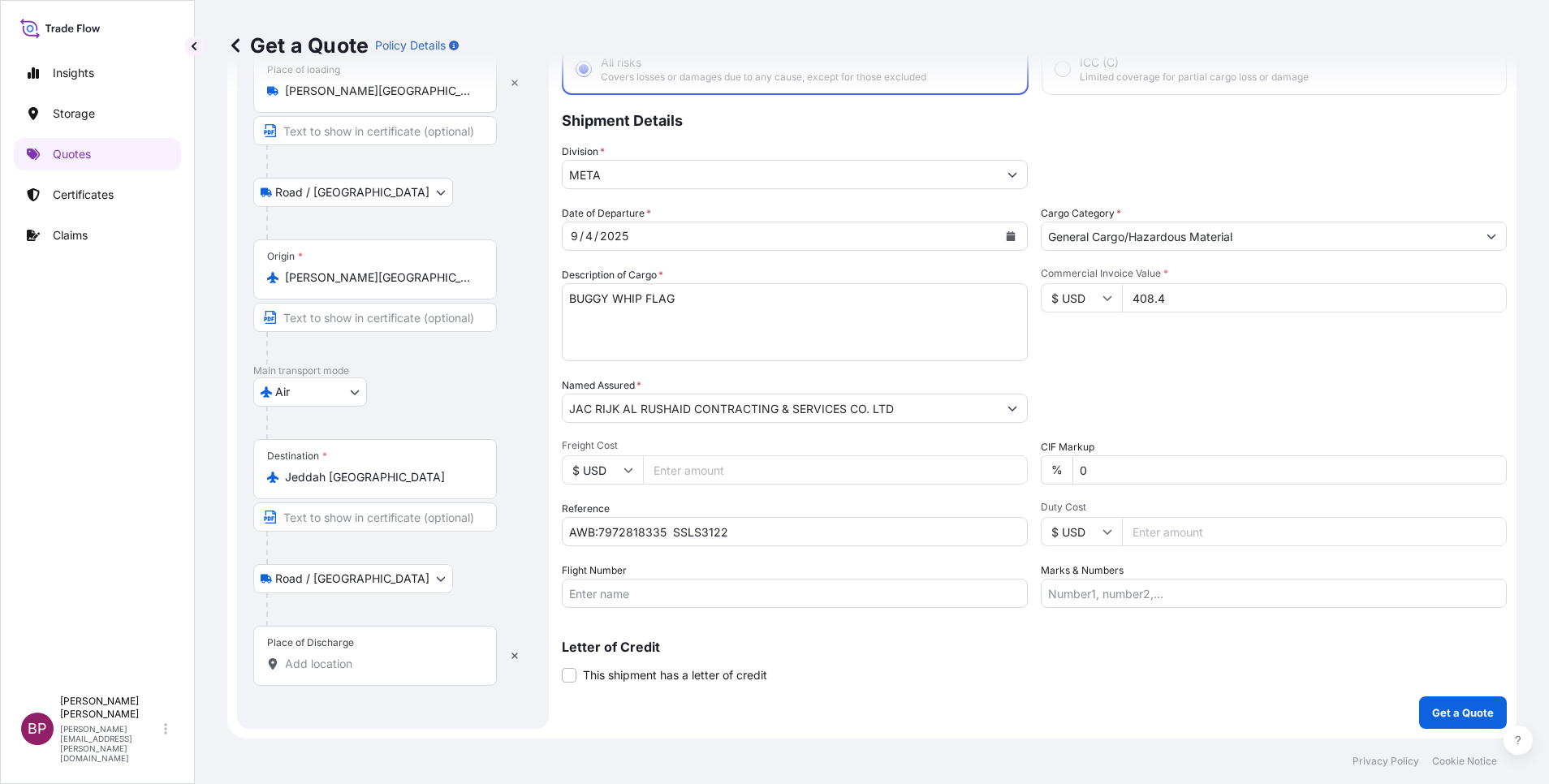
drag, startPoint x: 362, startPoint y: 675, endPoint x: 347, endPoint y: 672, distance: 15.3
click at [362, 673] on div "Place of Discharge" at bounding box center [374, 656] width 244 height 60
click at [362, 672] on input "Place of Discharge" at bounding box center [381, 664] width 192 height 16
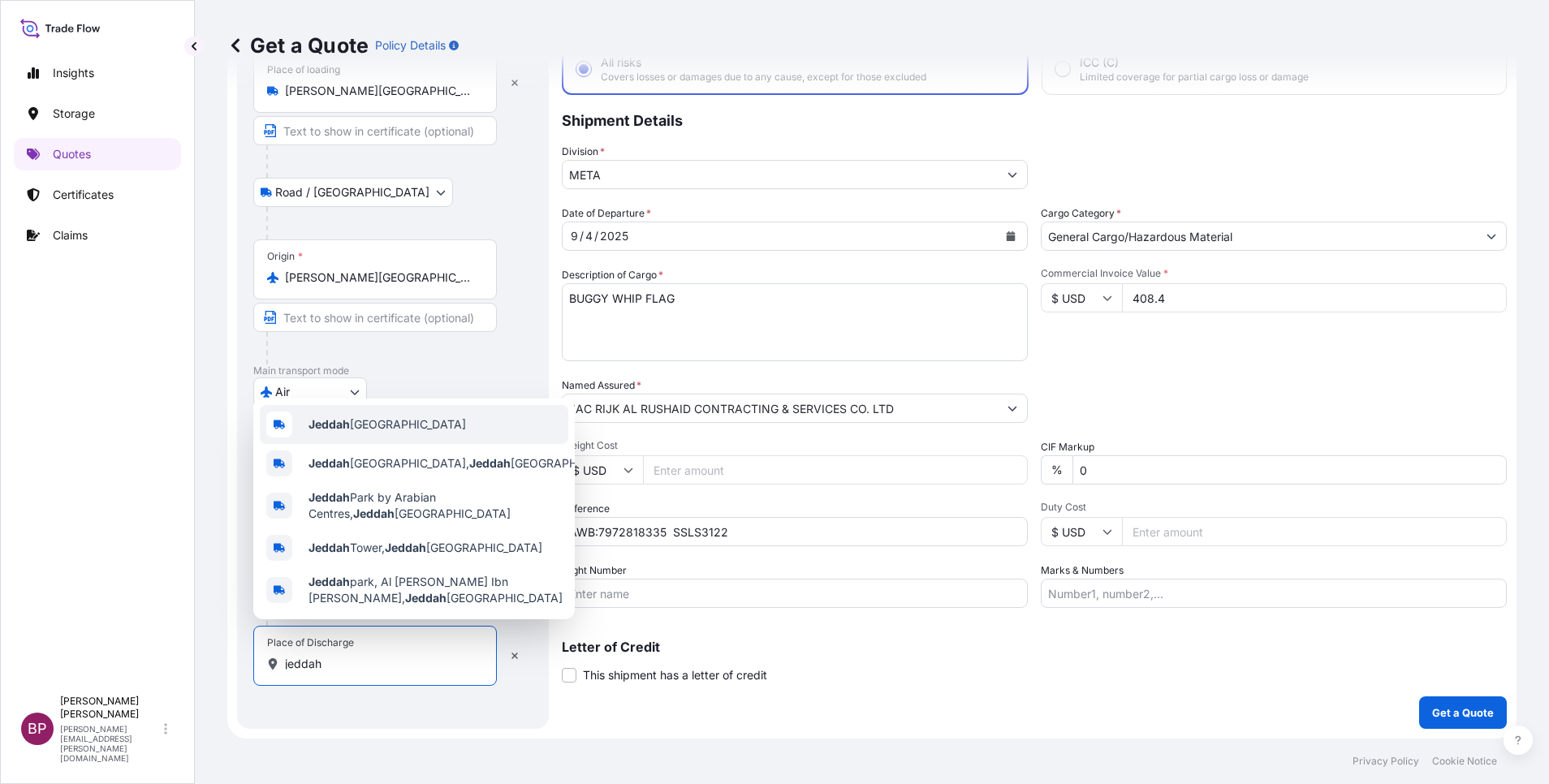
click at [414, 423] on span "Jeddah [GEOGRAPHIC_DATA]" at bounding box center [387, 424] width 158 height 16
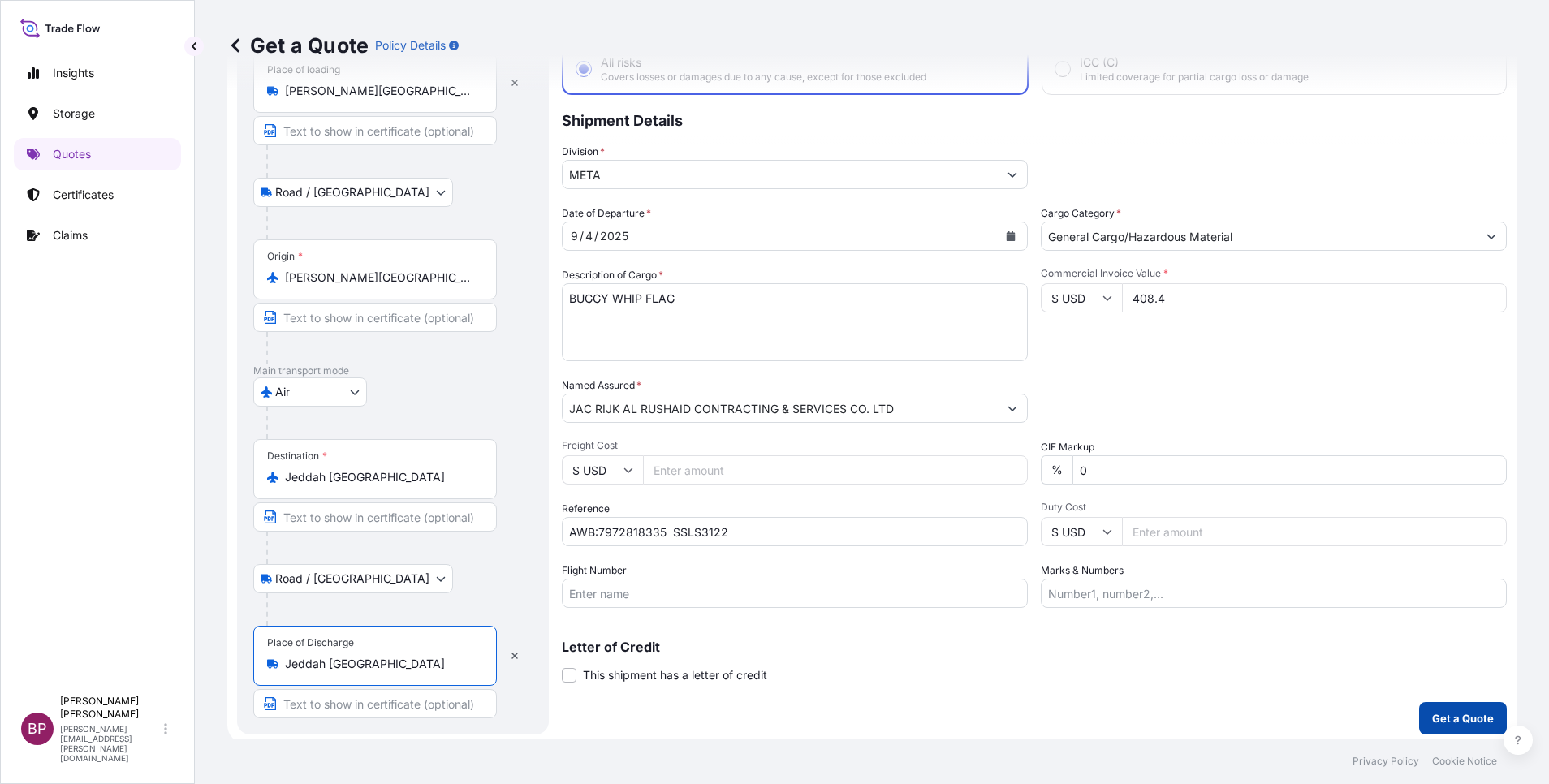
type input "Jeddah [GEOGRAPHIC_DATA]"
click at [1440, 719] on p "Get a Quote" at bounding box center [1463, 718] width 62 height 16
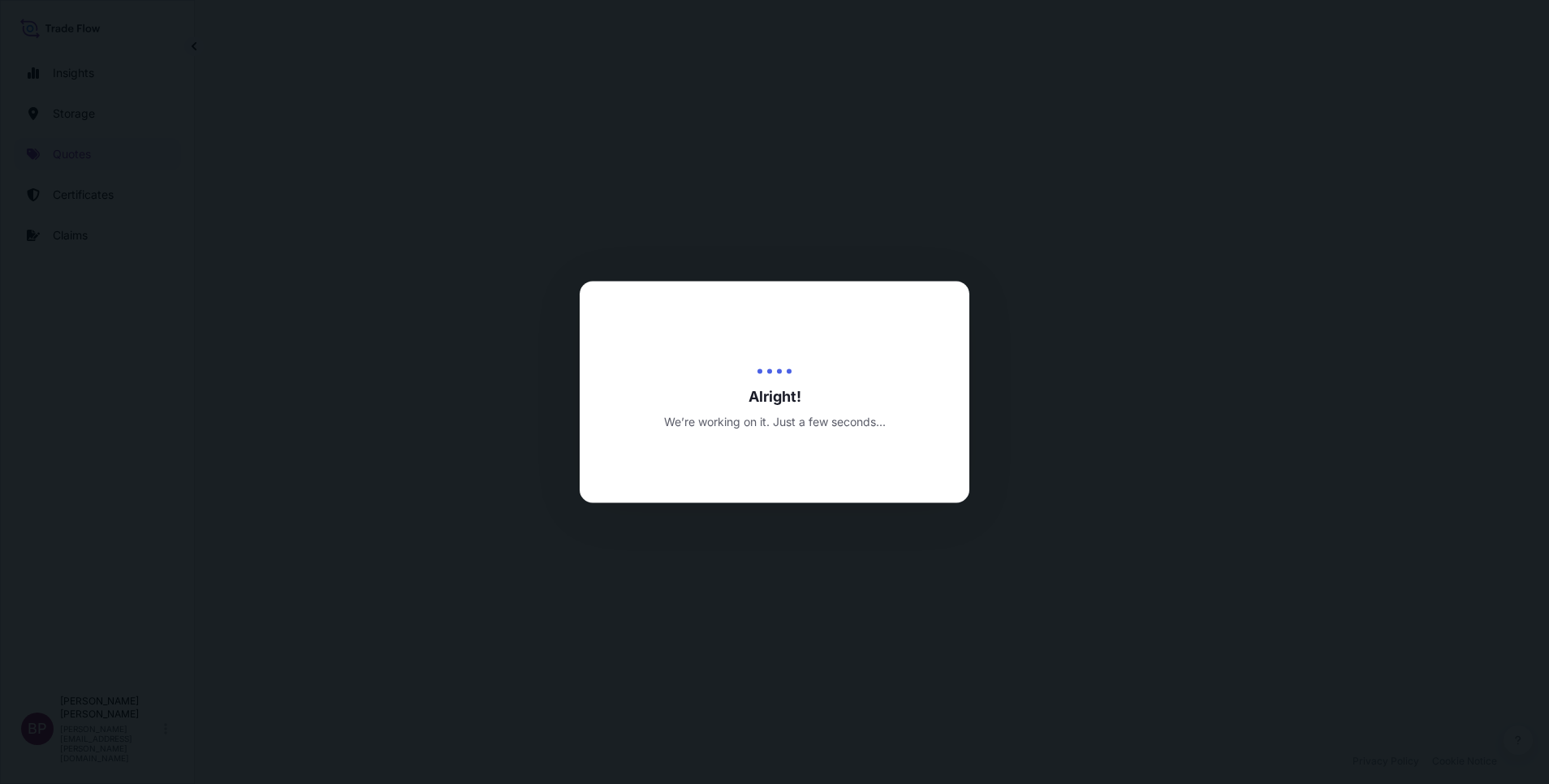
select select "Road / [GEOGRAPHIC_DATA]"
select select "Air"
select select "Road / [GEOGRAPHIC_DATA]"
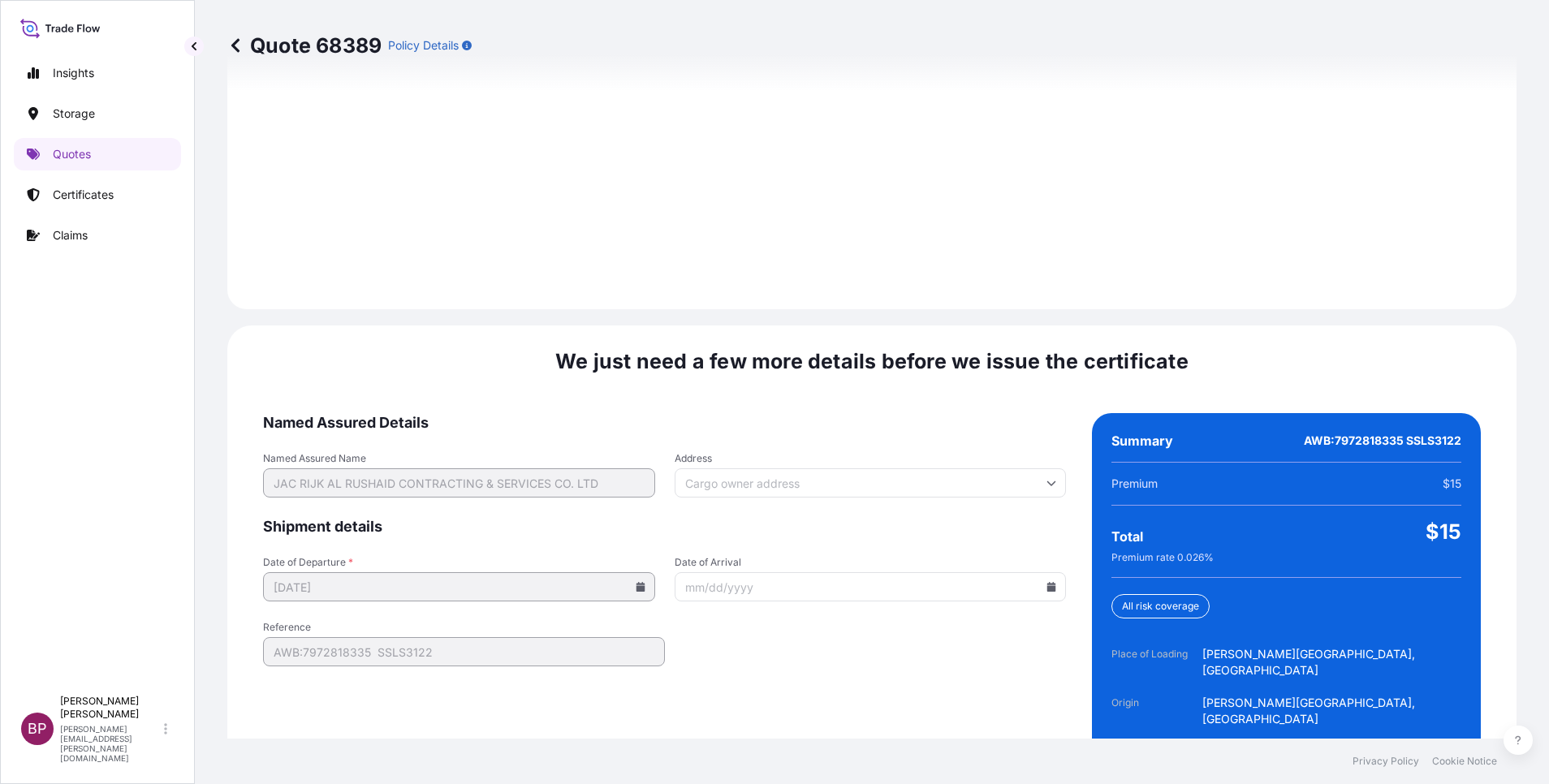
scroll to position [2406, 0]
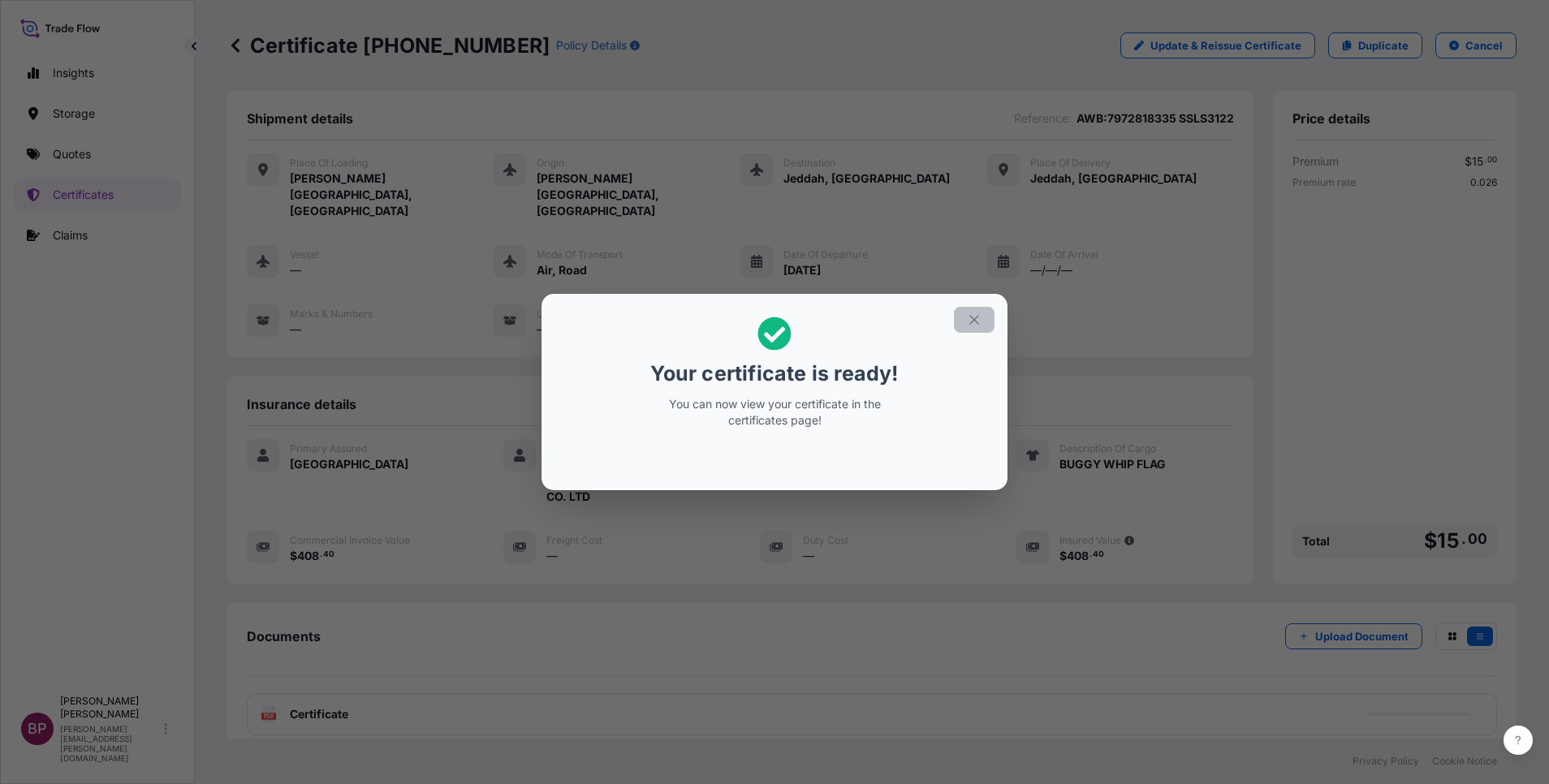
click at [981, 321] on button "button" at bounding box center [974, 319] width 40 height 26
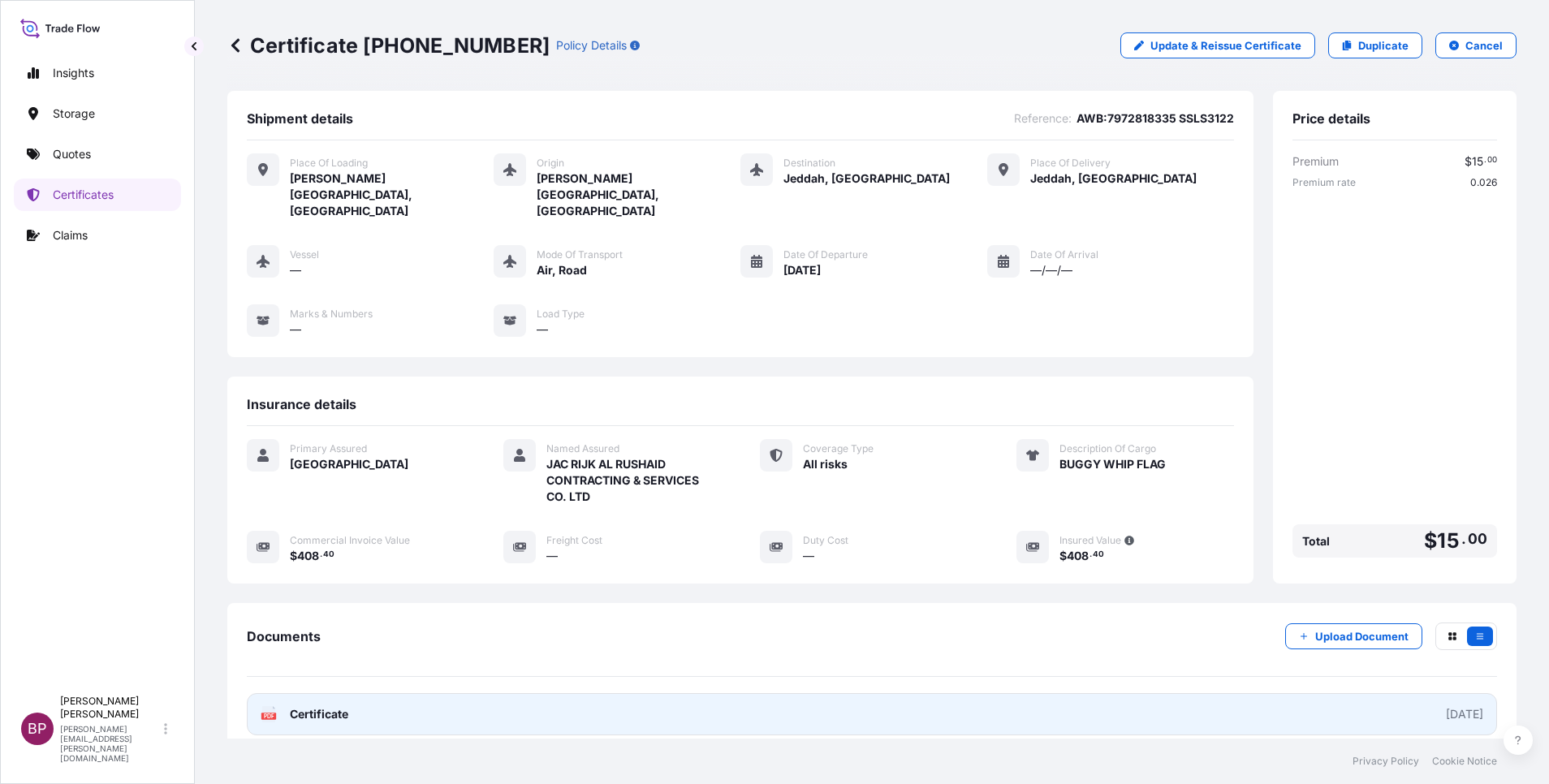
click at [322, 706] on span "Certificate" at bounding box center [319, 715] width 58 height 16
